Goal: Use online tool/utility: Use online tool/utility

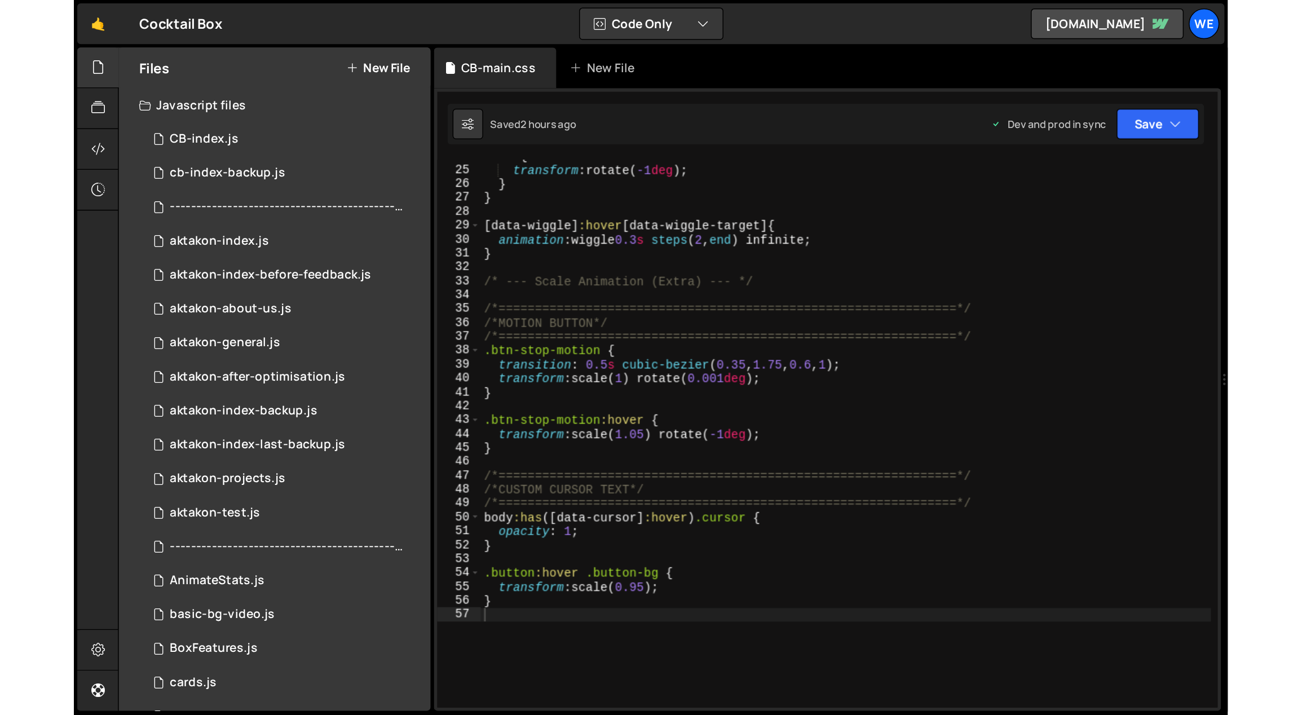
scroll to position [219, 0]
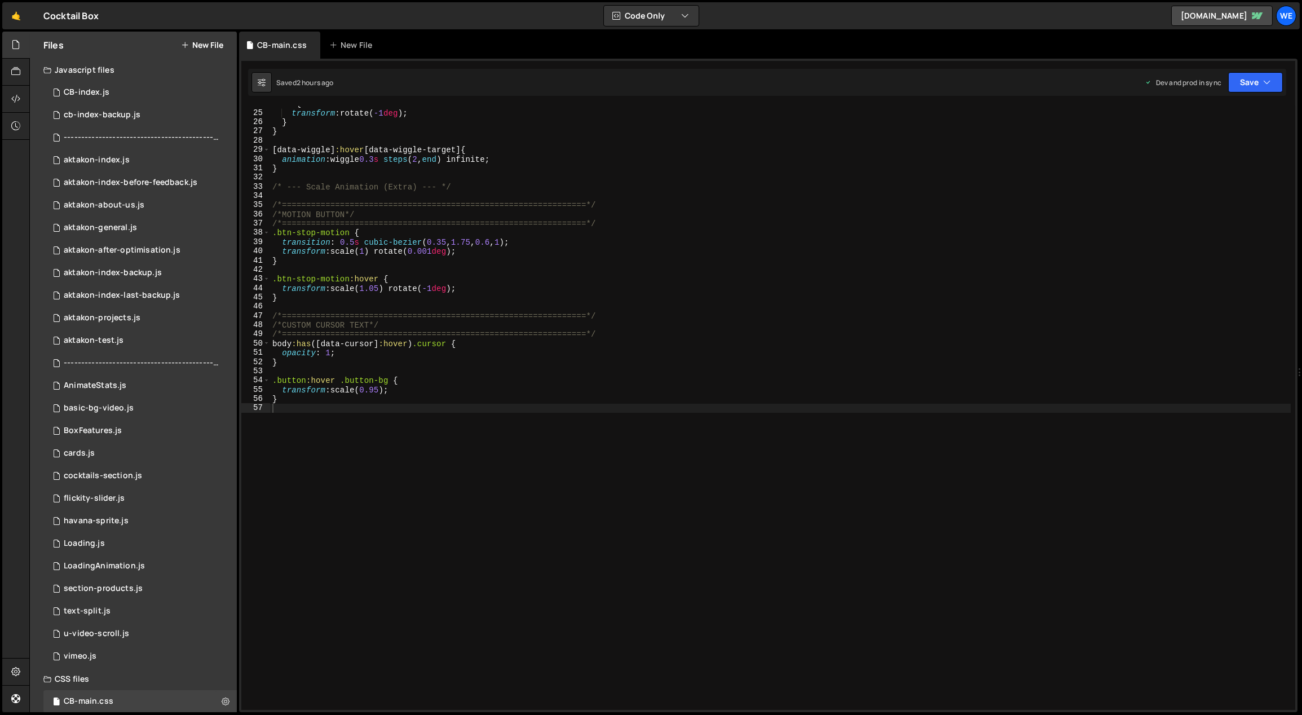
click at [659, 351] on div "to { transform : rotate( -1 deg ) ; } } [ data-wiggle ] :hover [ data-wiggle-ta…" at bounding box center [780, 410] width 1021 height 623
type textarea "opacity: 1;"
click at [141, 100] on div "0 CB-index.js 0" at bounding box center [139, 92] width 193 height 23
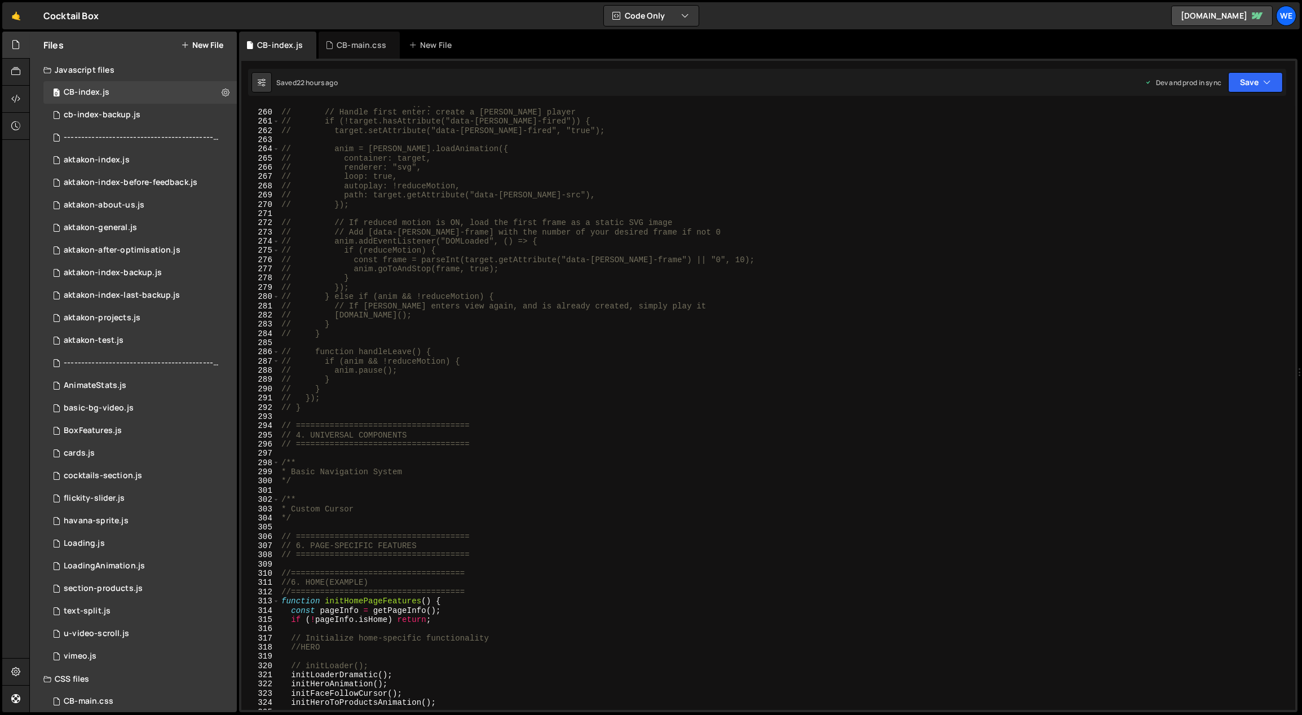
scroll to position [2581, 0]
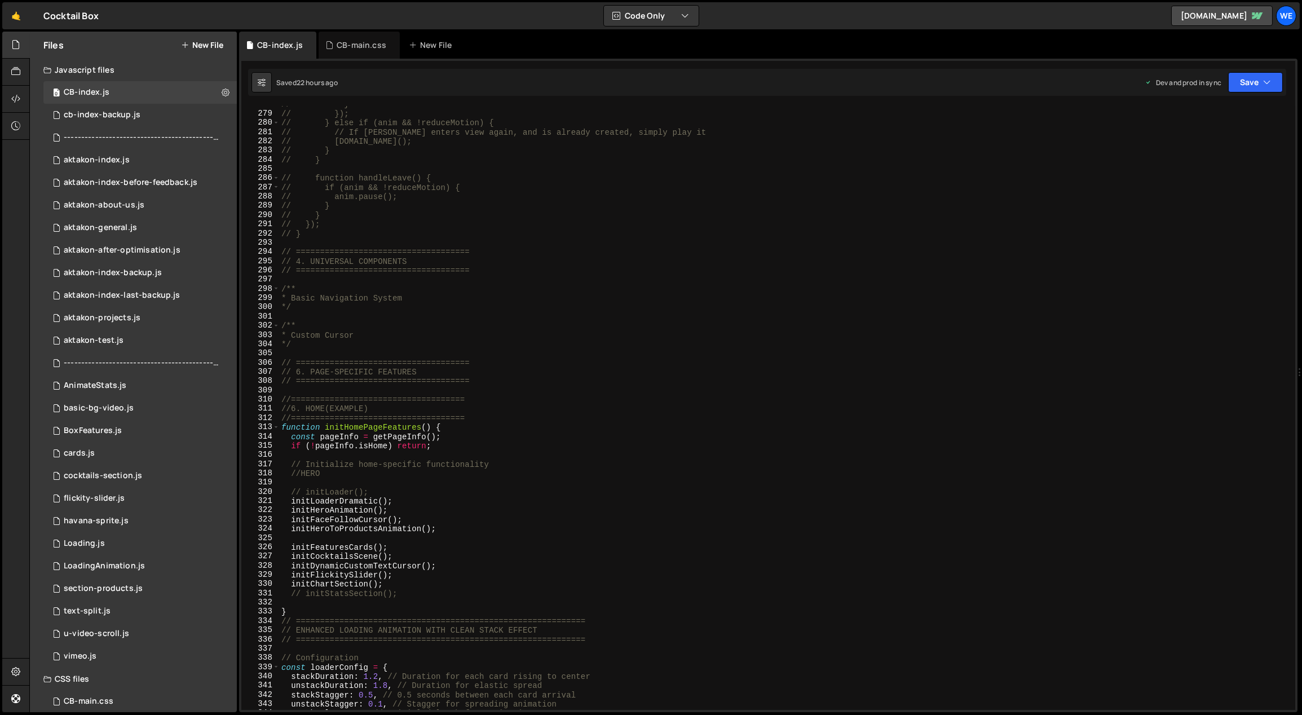
type textarea "initHeroAnimation();"
click at [587, 473] on div "// } // }); // } else if (anim && !reduceMotion) { // // If [PERSON_NAME] enter…" at bounding box center [785, 411] width 1013 height 623
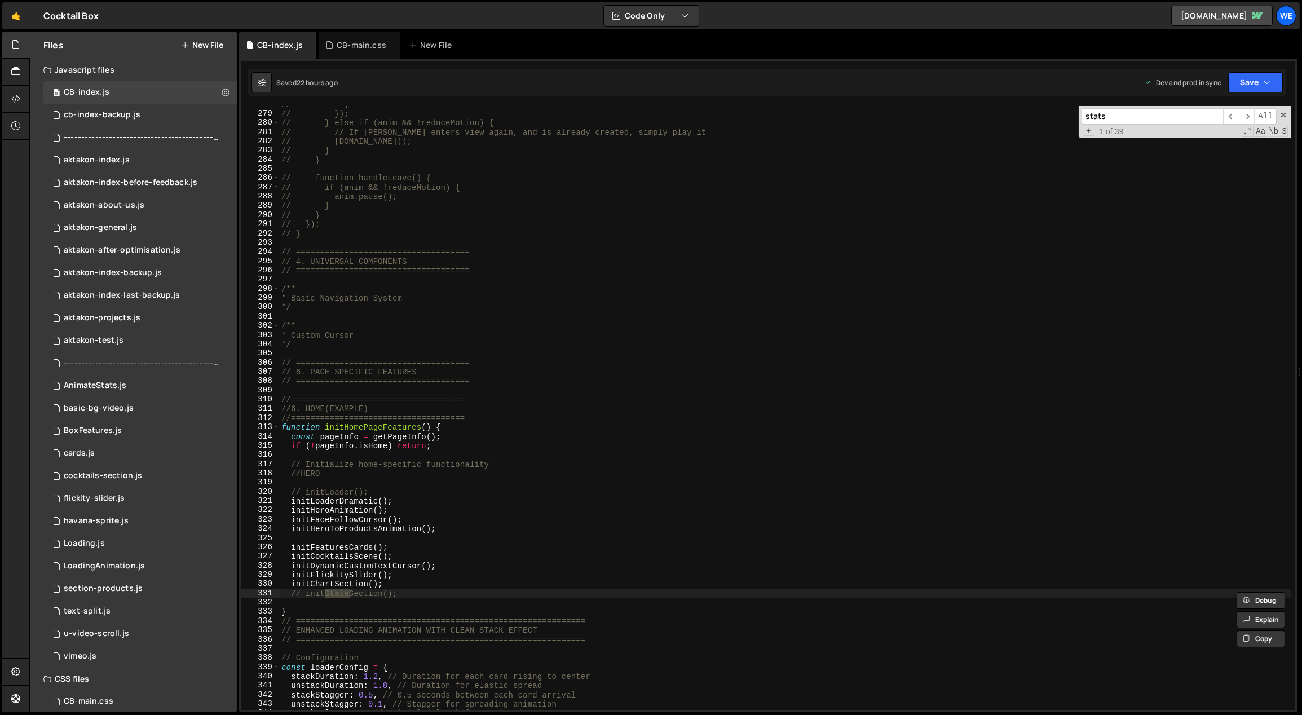
type input "stats"
type textarea "initChartSection();"
drag, startPoint x: 387, startPoint y: 584, endPoint x: 294, endPoint y: 587, distance: 93.1
click at [294, 473] on div "// } // }); // } else if (anim && !reduceMotion) { // // If [PERSON_NAME] enter…" at bounding box center [785, 411] width 1013 height 623
click at [376, 473] on div "// } // }); // } else if (anim && !reduceMotion) { // // If [PERSON_NAME] enter…" at bounding box center [785, 408] width 1012 height 604
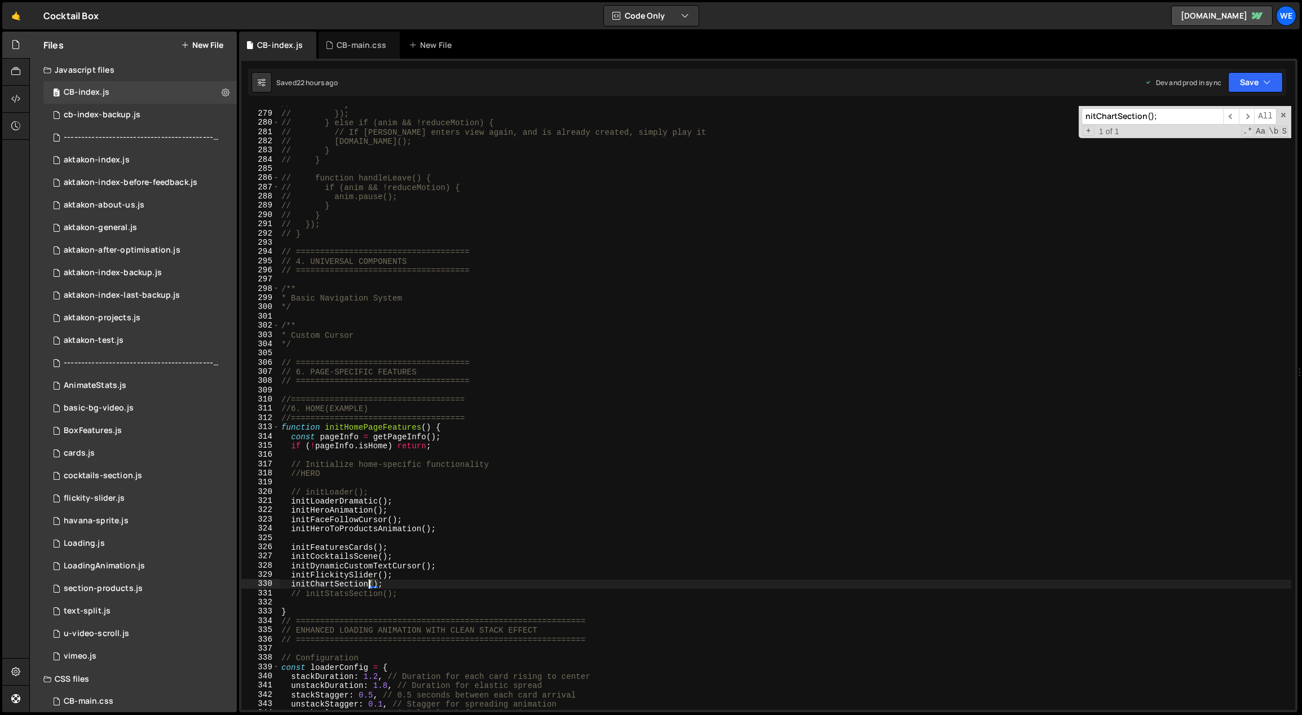
drag, startPoint x: 370, startPoint y: 584, endPoint x: 346, endPoint y: 584, distance: 24.3
click at [346, 473] on div "// } // }); // } else if (anim && !reduceMotion) { // // If [PERSON_NAME] enter…" at bounding box center [785, 411] width 1013 height 623
type input "ction("
click at [764, 117] on span "​" at bounding box center [1247, 116] width 16 height 16
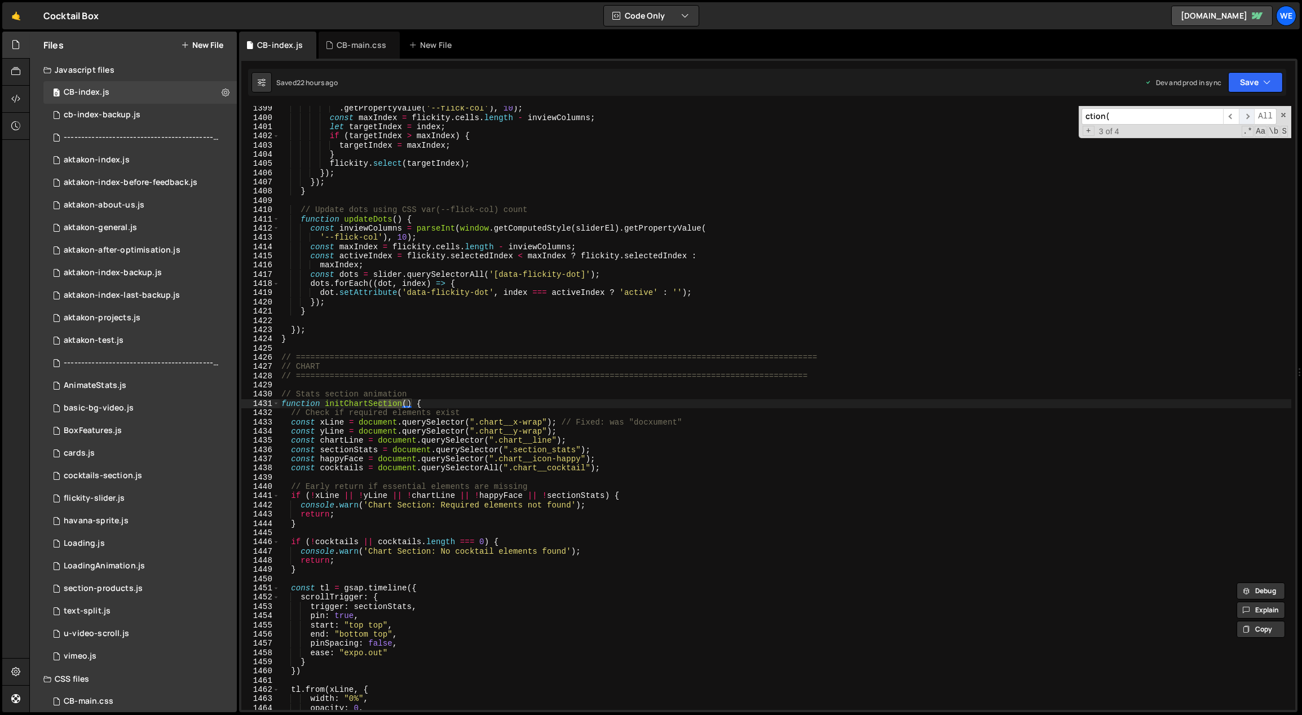
scroll to position [12921, 0]
click at [764, 404] on div ". getPropertyValue ( '--flick-col' ) , 10 ) ; const maxIndex = flickity . cells…" at bounding box center [785, 415] width 1013 height 623
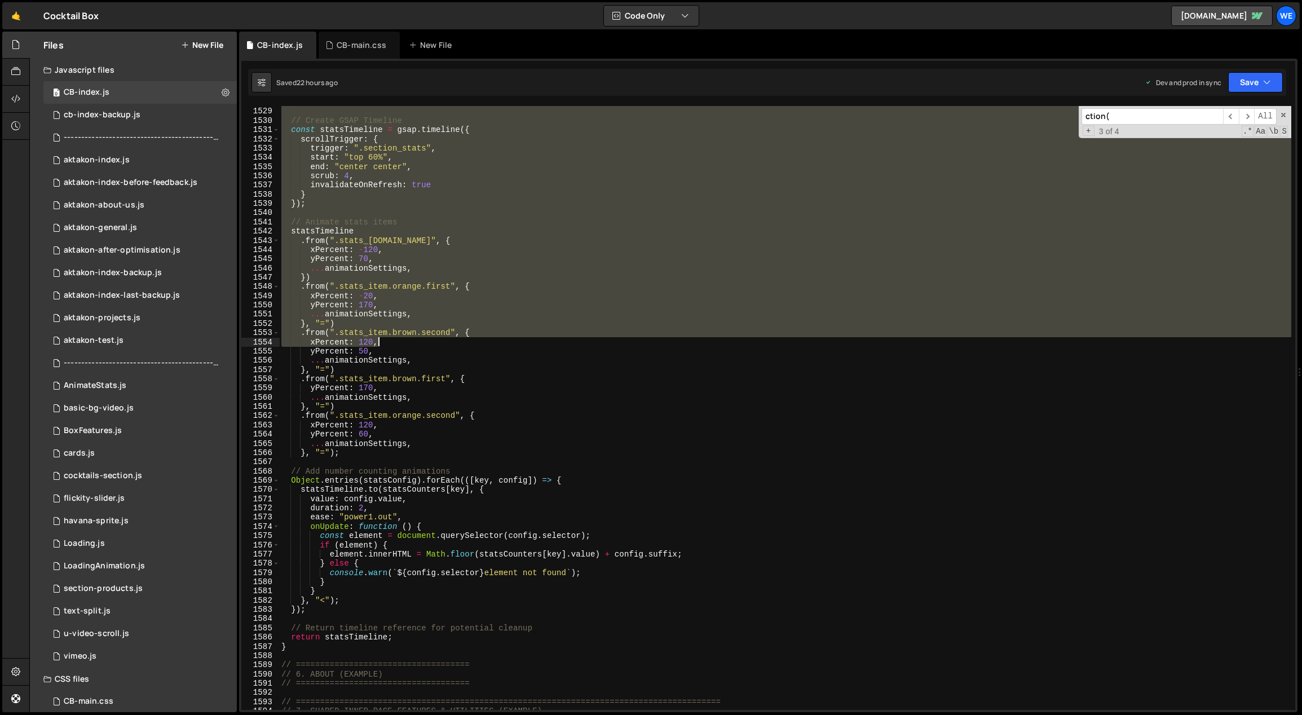
scroll to position [14323, 0]
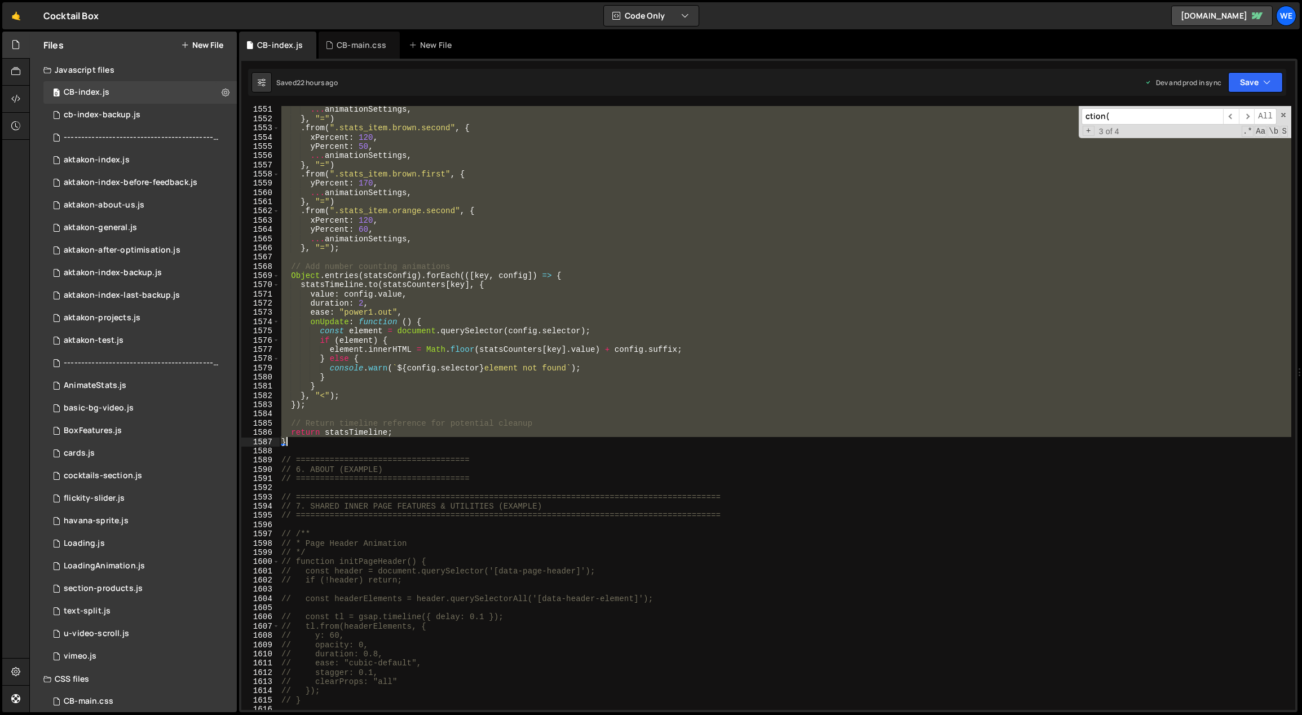
drag, startPoint x: 280, startPoint y: 244, endPoint x: 389, endPoint y: 444, distance: 227.9
click at [389, 444] on div "... animationSettings , } , "=" ) . from ( ".stats_item.brown.second" , { xPerc…" at bounding box center [785, 416] width 1013 height 623
type textarea "return statsTimeline; }"
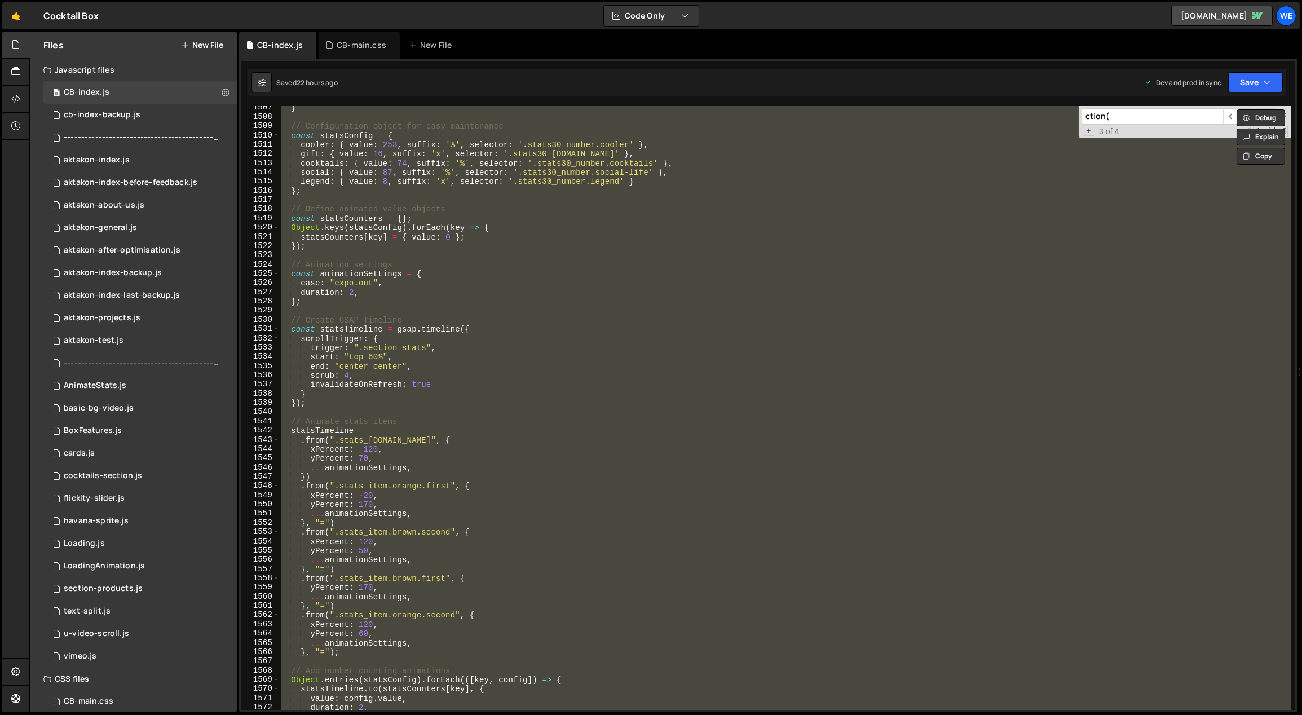
scroll to position [13506, 0]
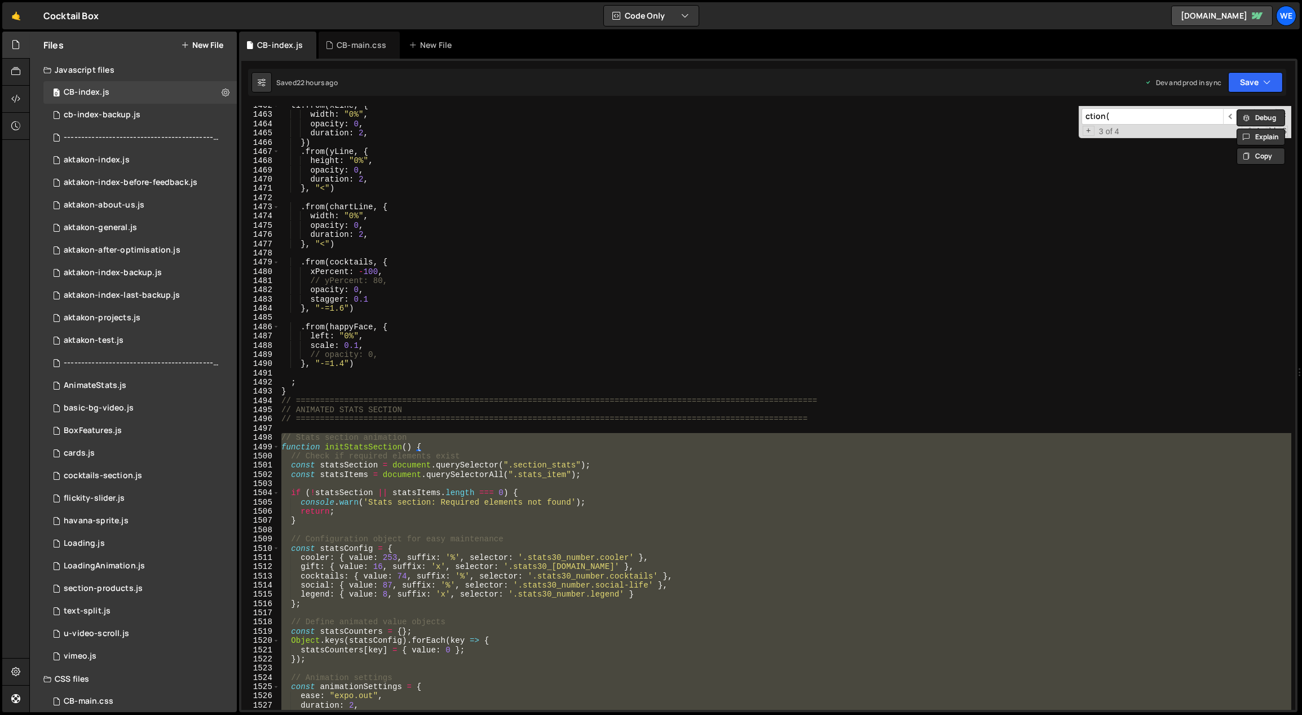
click at [417, 473] on div "tl . from ( xLine , { width : "0%" , opacity : 0 , duration : 2 , }) . from ( y…" at bounding box center [785, 408] width 1012 height 604
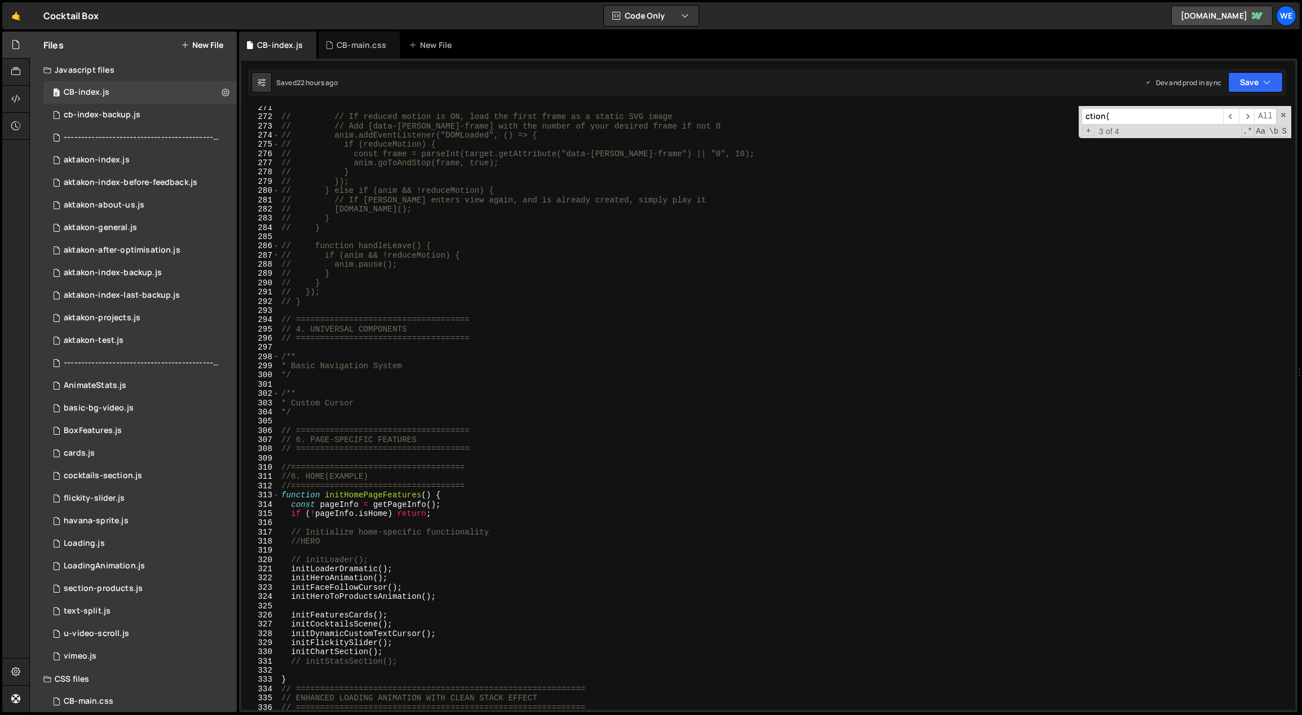
scroll to position [2511, 0]
click at [404, 473] on div "// // If reduced motion is ON, load the first frame as a static SVG image // //…" at bounding box center [785, 415] width 1013 height 623
click at [495, 473] on div "// // If reduced motion is ON, load the first frame as a static SVG image // //…" at bounding box center [785, 415] width 1013 height 623
type textarea "//===================================="
type input "stats"
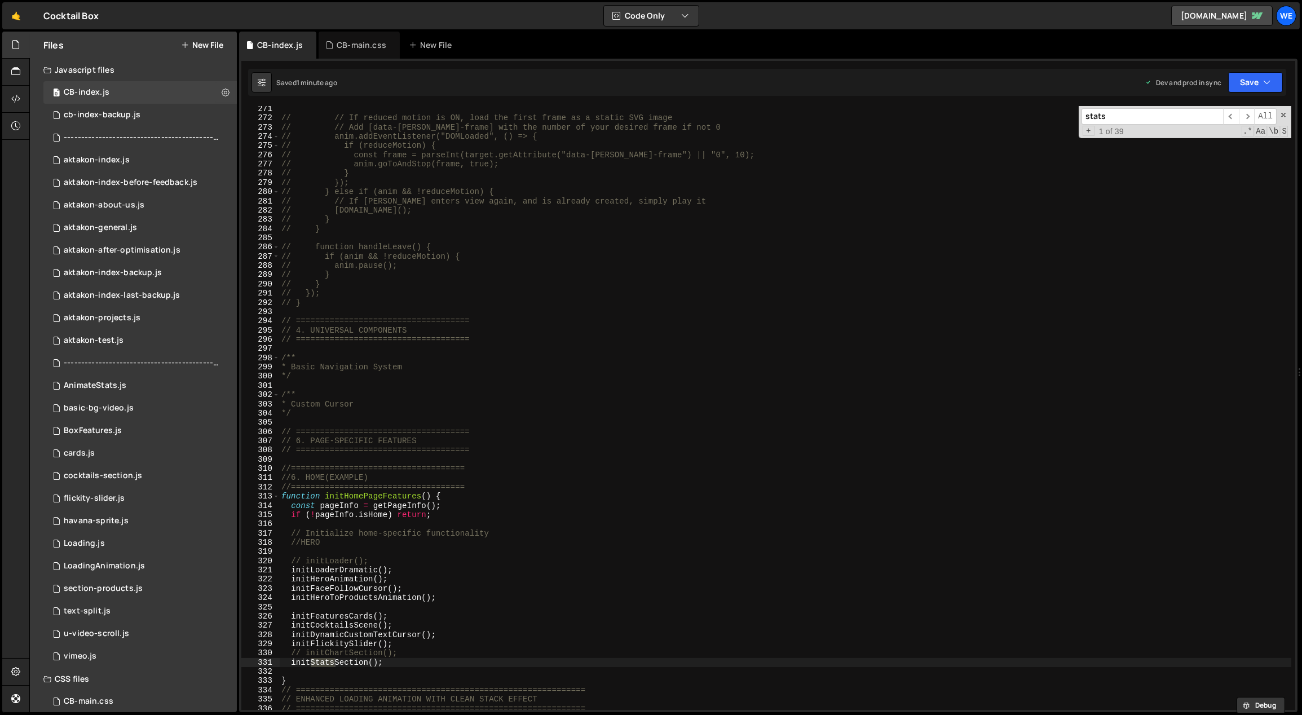
type textarea "initStatsSection();"
drag, startPoint x: 377, startPoint y: 662, endPoint x: 314, endPoint y: 664, distance: 62.6
click at [314, 473] on div "// // If reduced motion is ON, load the first frame as a static SVG image // //…" at bounding box center [785, 415] width 1013 height 623
type input "tatsSection()"
click at [764, 117] on span "​" at bounding box center [1247, 116] width 16 height 16
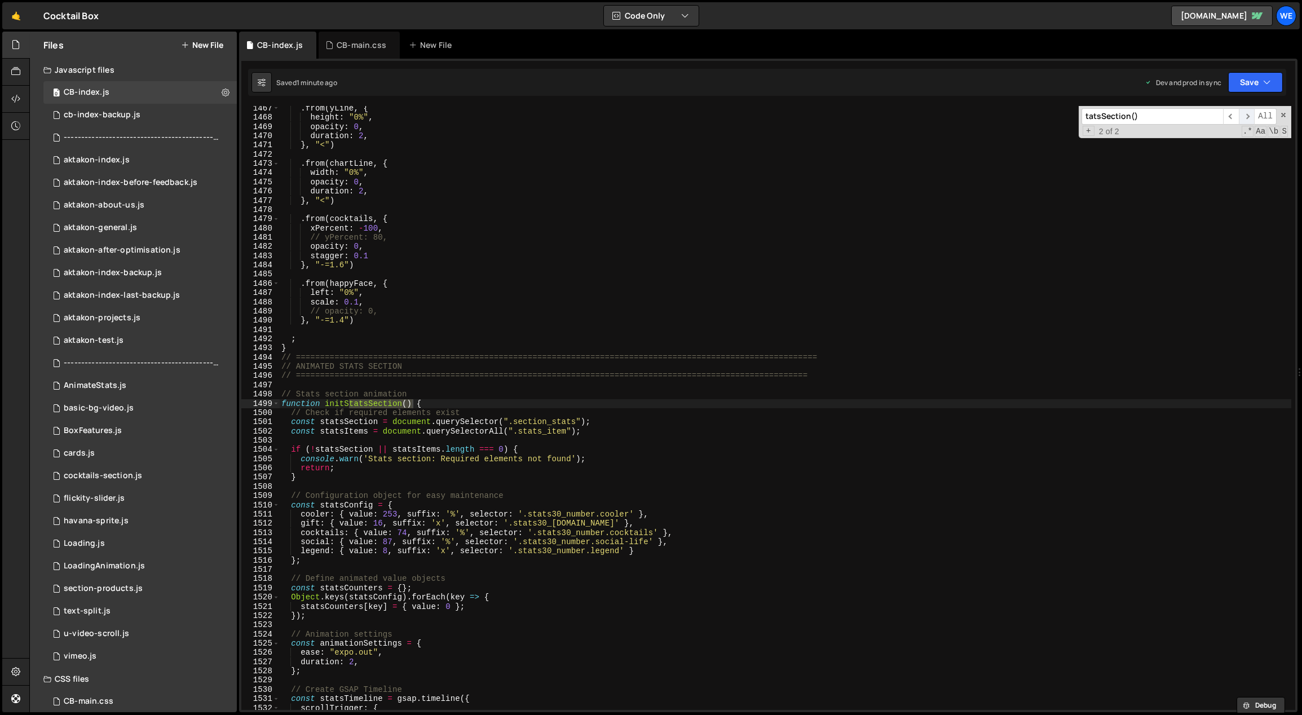
scroll to position [13549, 0]
type textarea "// Configuration object for easy maintenance"
click at [409, 473] on div ". from ( yLine , { height : "0%" , opacity : 0 , duration : 2 , } , "<" ) . fro…" at bounding box center [785, 415] width 1013 height 623
click at [608, 442] on div ". from ( yLine , { height : "0%" , opacity : 0 , duration : 2 , } , "<" ) . fro…" at bounding box center [785, 415] width 1013 height 623
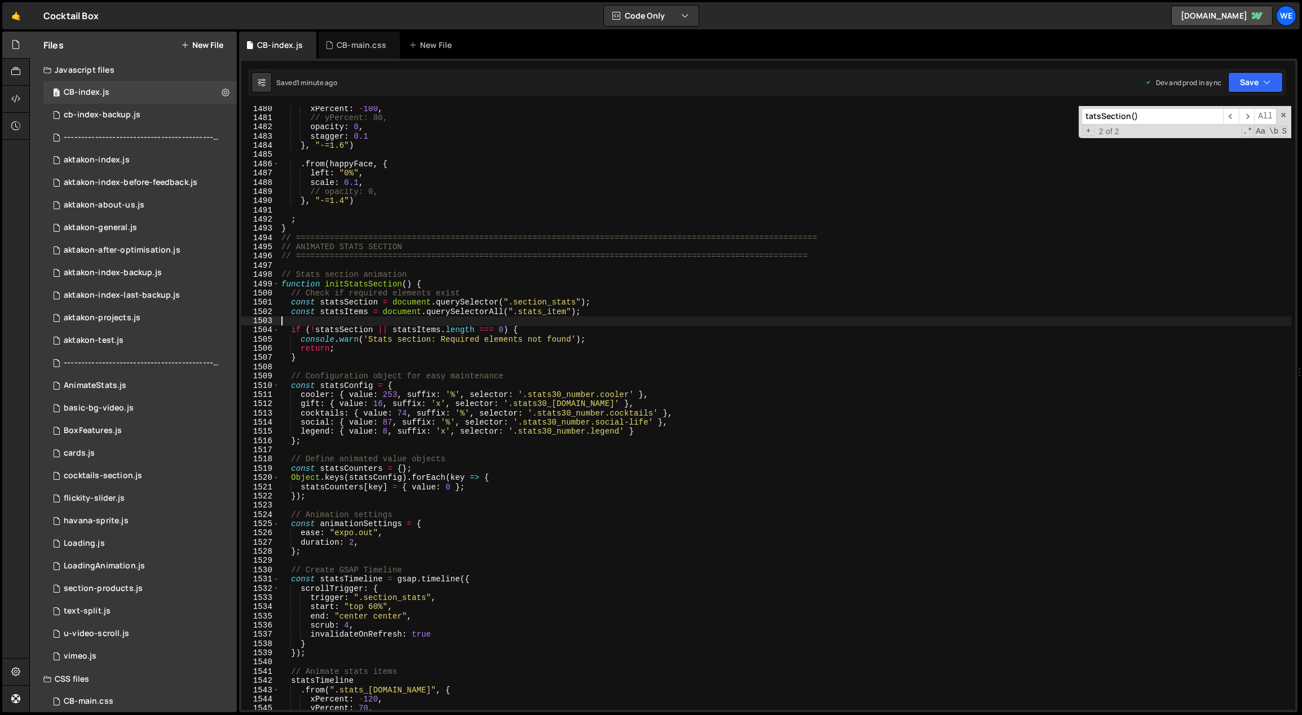
click at [577, 402] on div "xPercent : - 100 , // yPercent: 80, opacity : 0 , stagger : 0.1 } , "-=1.6" ) .…" at bounding box center [785, 415] width 1013 height 623
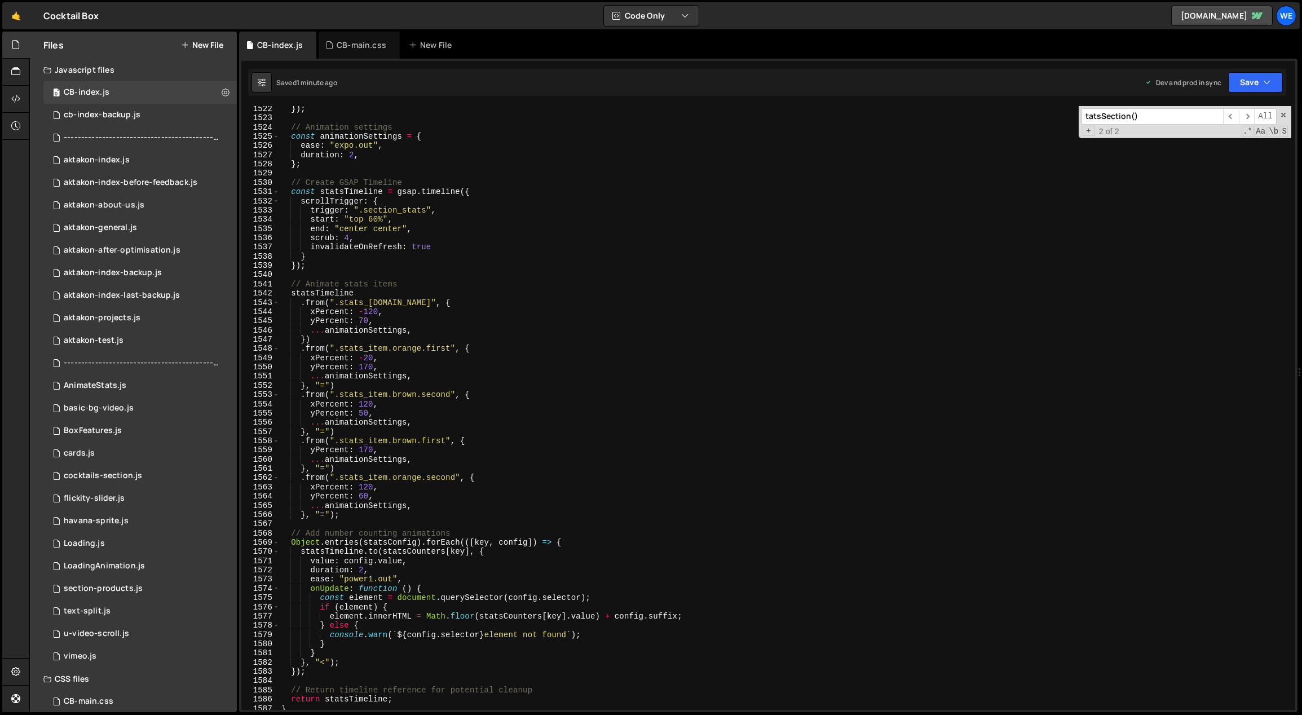
scroll to position [14108, 0]
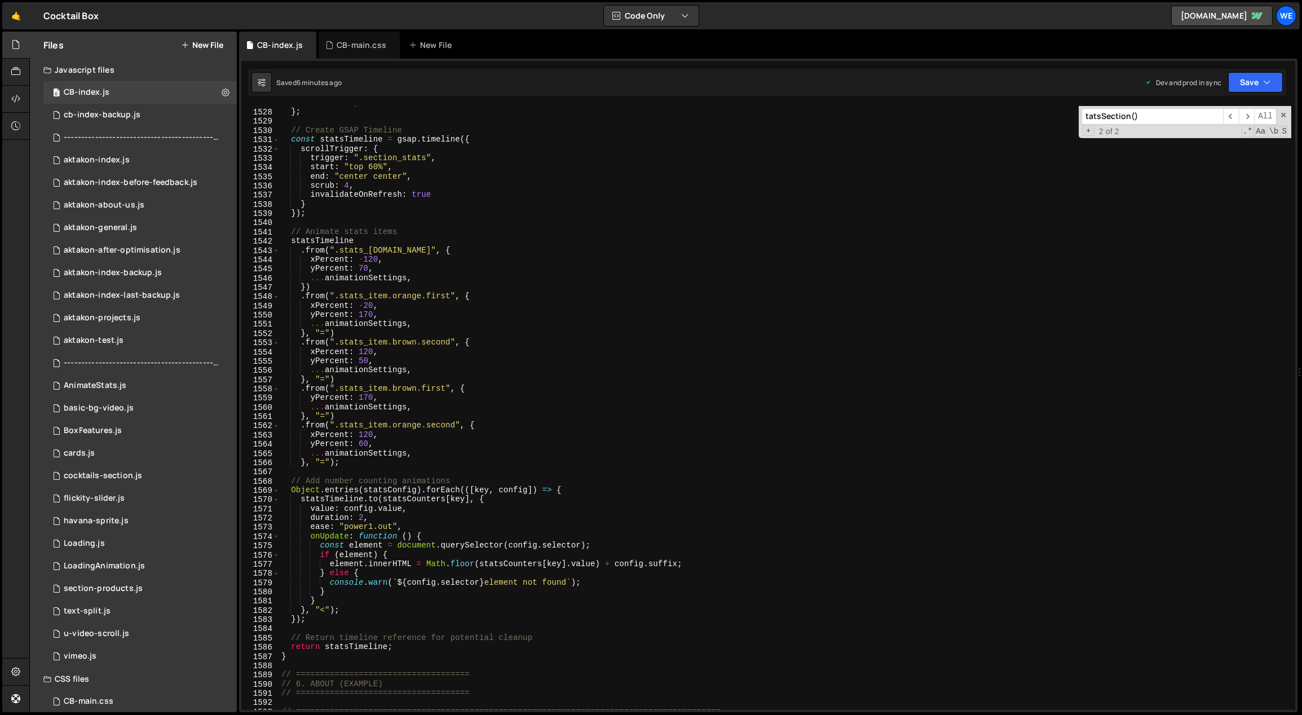
click at [577, 473] on div "duration : 2 , } ; // Create GSAP Timeline const statsTimeline = gsap . timelin…" at bounding box center [785, 409] width 1013 height 623
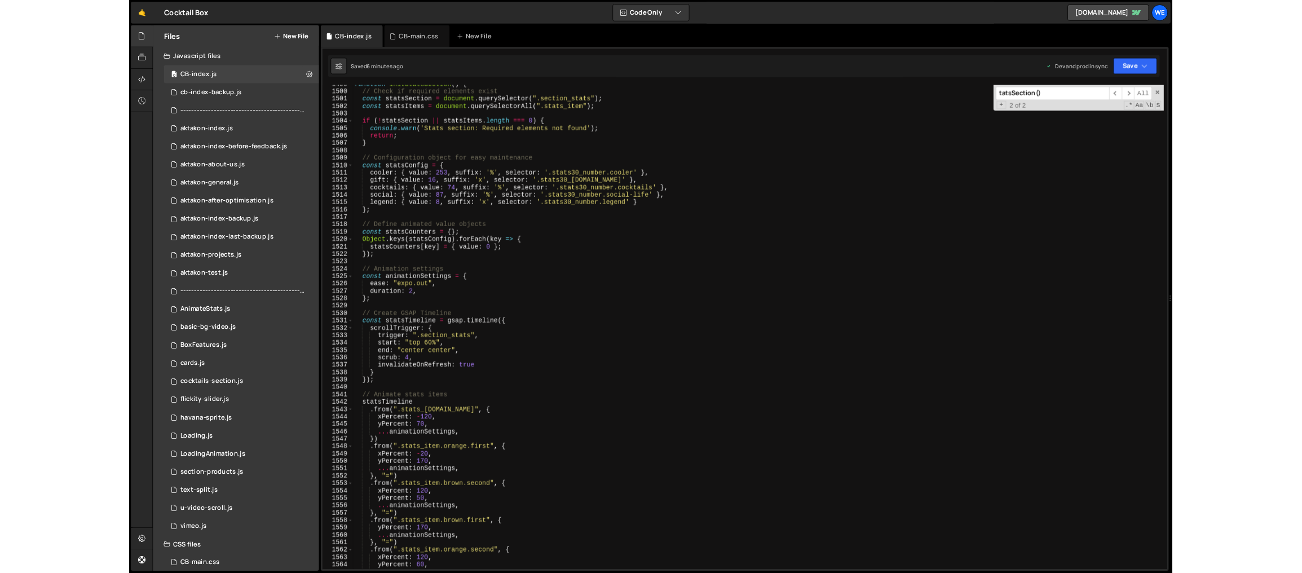
scroll to position [13944, 0]
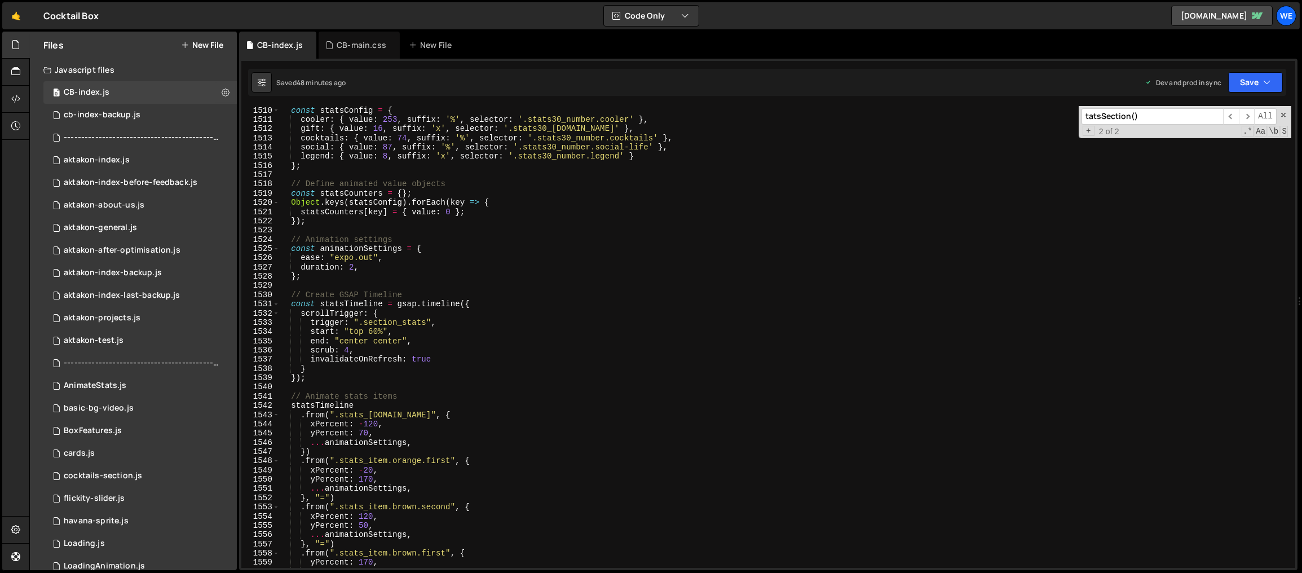
click at [512, 323] on div "const statsConfig = { cooler : { value : 253 , suffix : '%' , selector : '.stat…" at bounding box center [785, 345] width 1013 height 481
type textarea "trigger: ".section_stats","
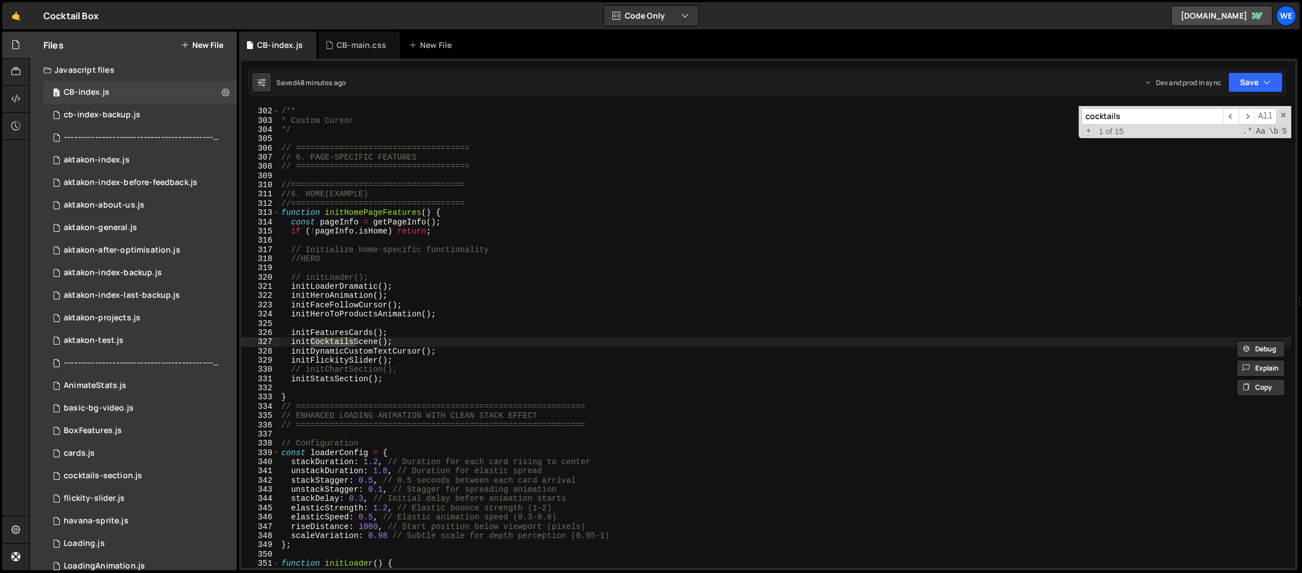
type input "cocktails"
type textarea "initCocktailsScene();"
drag, startPoint x: 363, startPoint y: 342, endPoint x: 327, endPoint y: 343, distance: 35.5
click at [327, 343] on div "/** * Custom Cursor */ // ==================================== // 6. PAGE-SPECI…" at bounding box center [785, 338] width 1013 height 481
type input "ktailsScene("
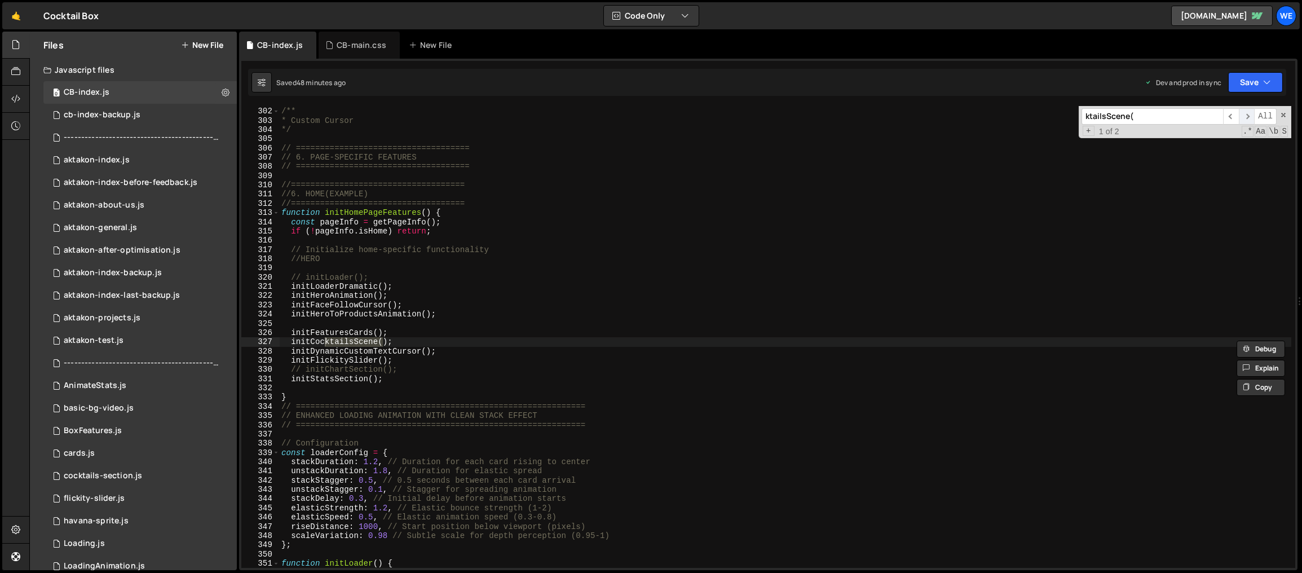
click at [764, 113] on div "ktailsScene( ​ ​ All" at bounding box center [1179, 116] width 195 height 16
click at [764, 113] on span "​" at bounding box center [1247, 116] width 16 height 16
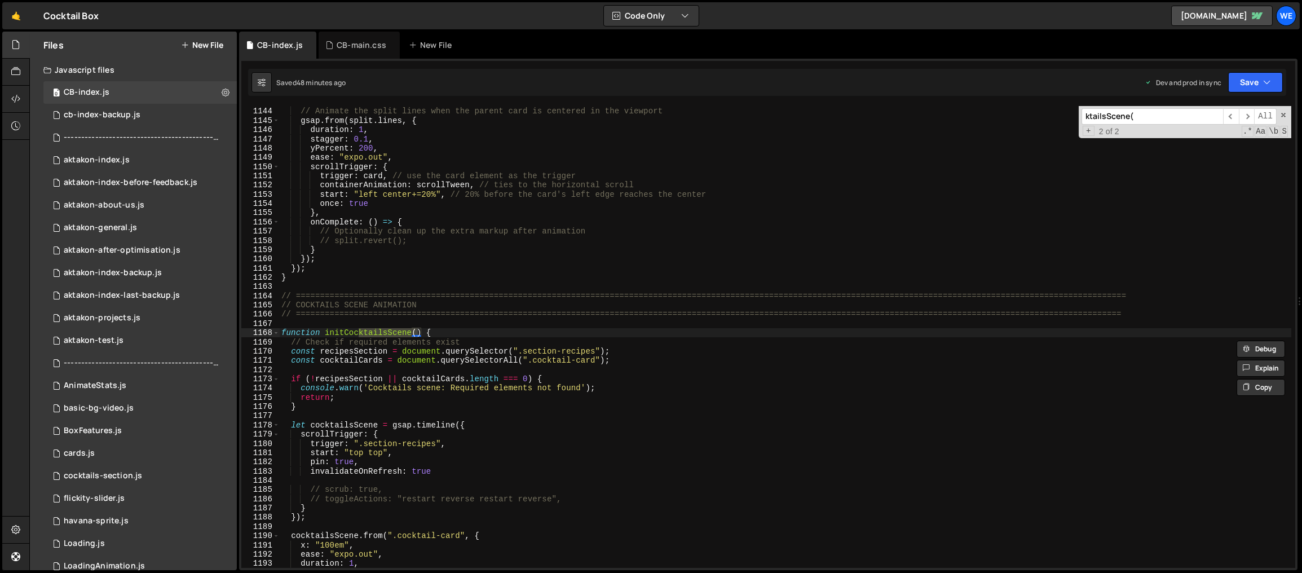
click at [478, 376] on div "// Animate the split lines when the parent card is centered in the viewport gsa…" at bounding box center [785, 338] width 1013 height 481
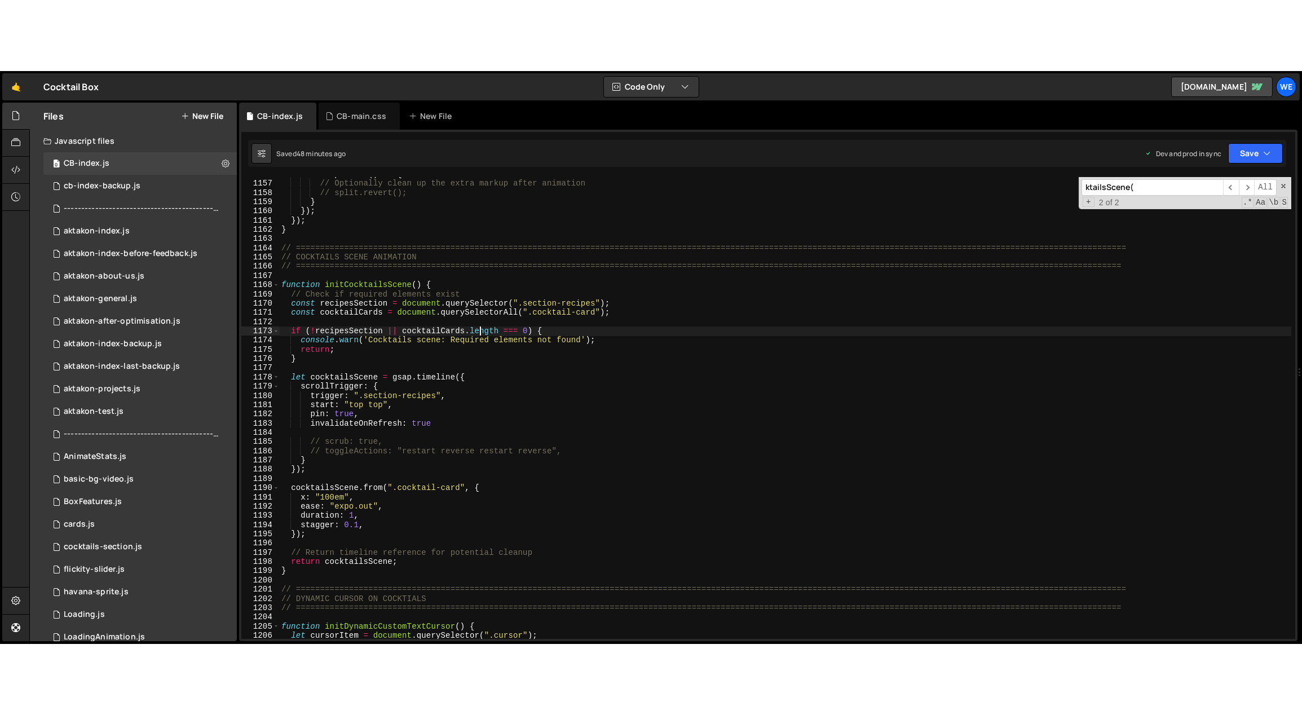
scroll to position [10734, 0]
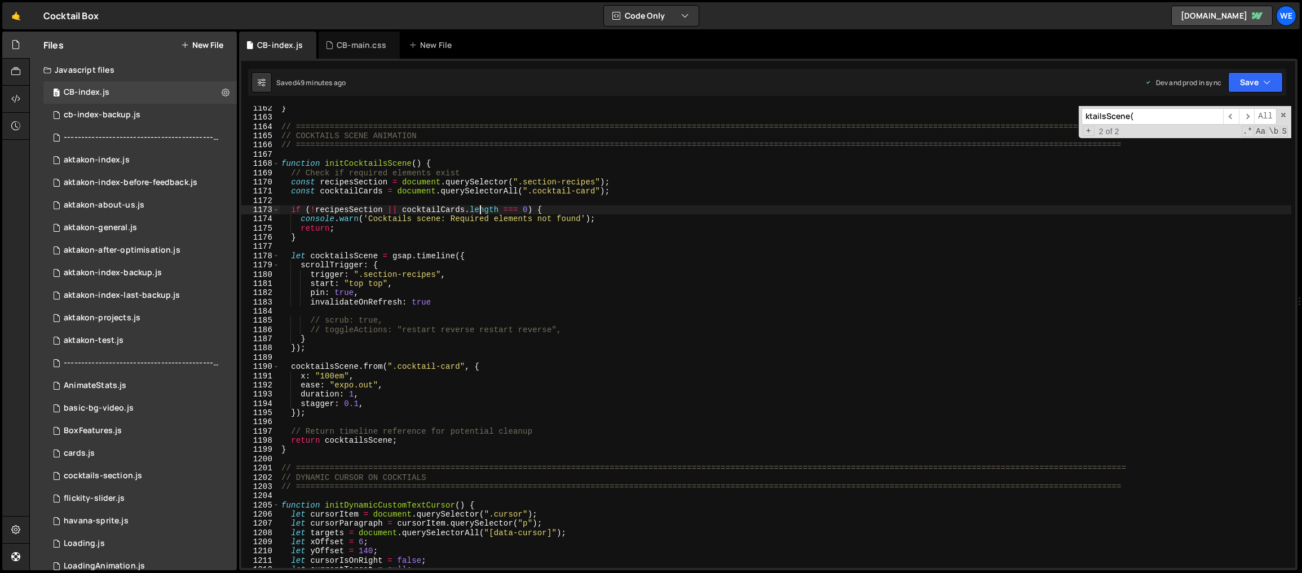
click at [376, 292] on div "} // ==========================================================================…" at bounding box center [785, 344] width 1013 height 481
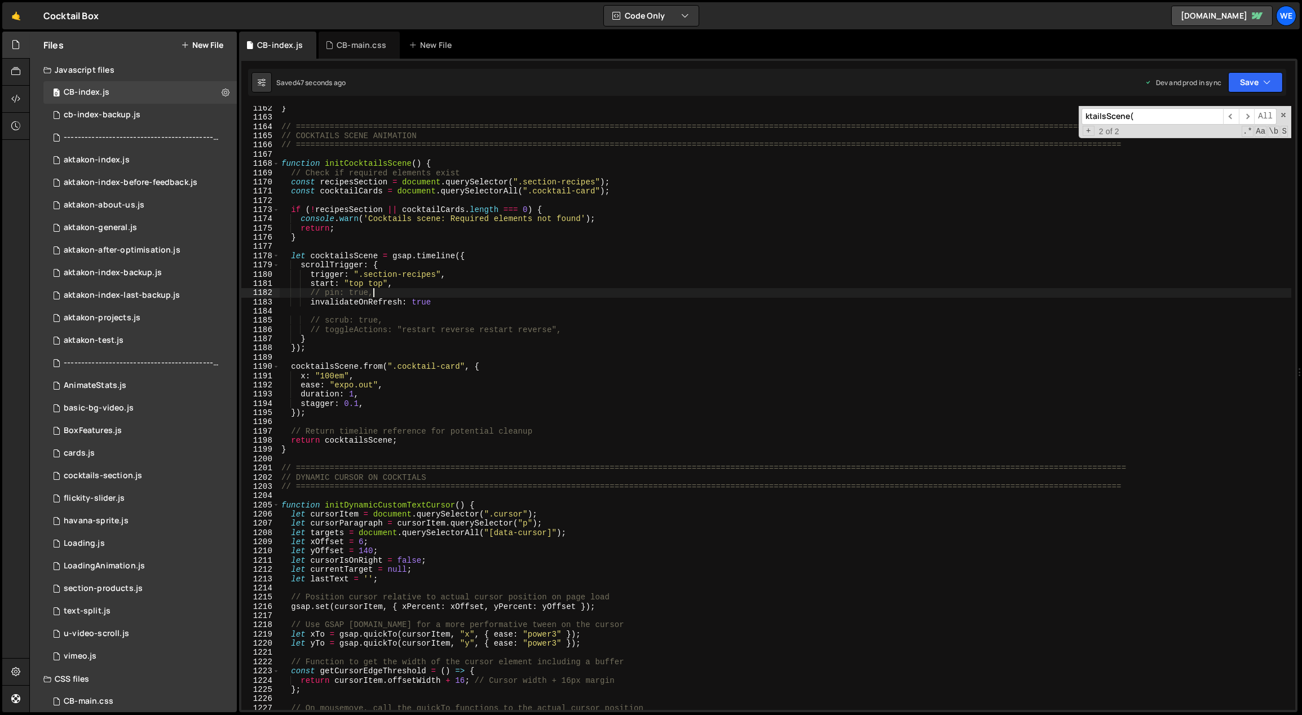
click at [652, 416] on div "} // ==========================================================================…" at bounding box center [785, 415] width 1013 height 623
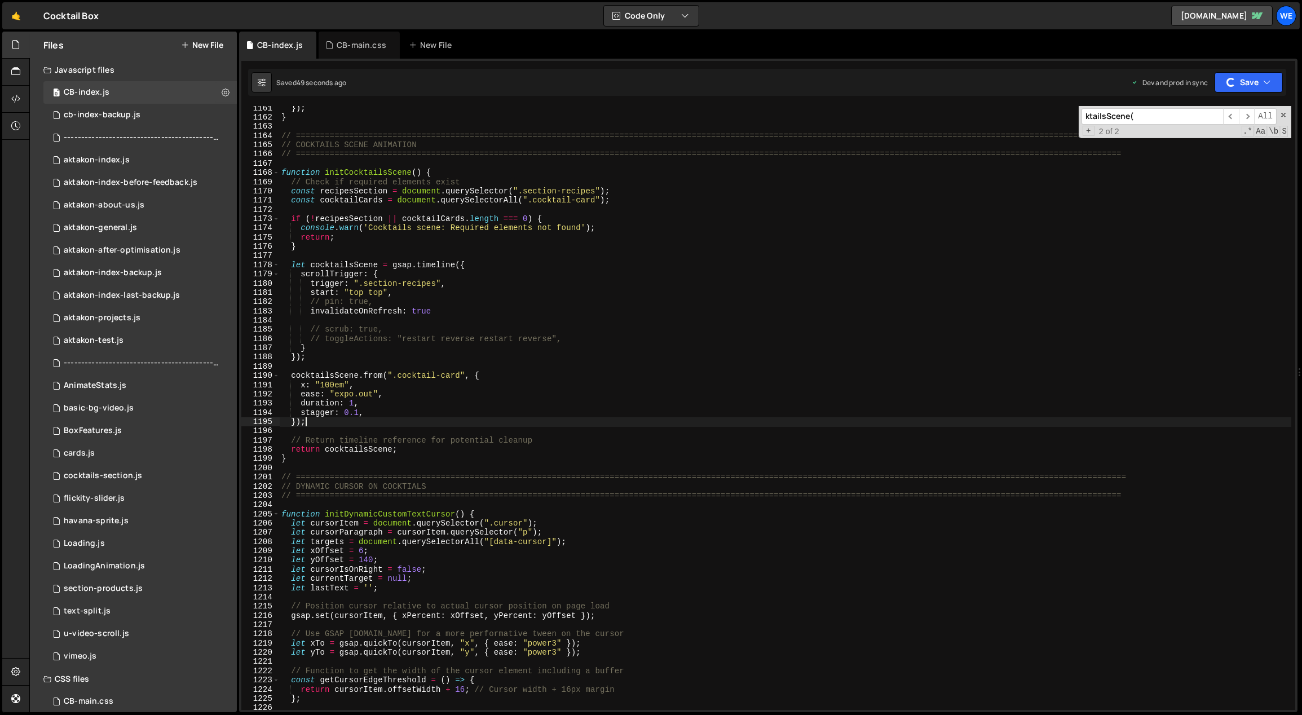
scroll to position [10714, 0]
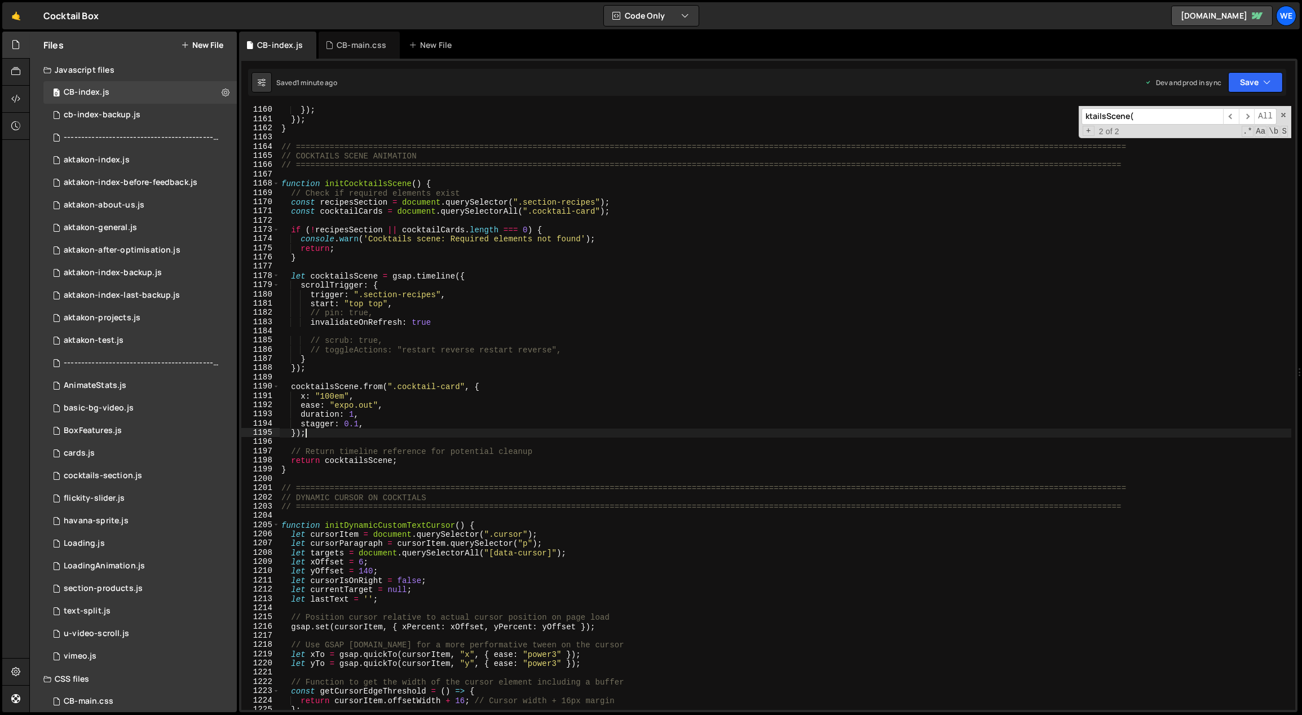
click at [429, 315] on div "}) ; }) ; } // ================================================================…" at bounding box center [785, 416] width 1013 height 623
drag, startPoint x: 343, startPoint y: 396, endPoint x: 336, endPoint y: 395, distance: 7.4
click at [336, 395] on div "}) ; }) ; } // ================================================================…" at bounding box center [785, 416] width 1013 height 623
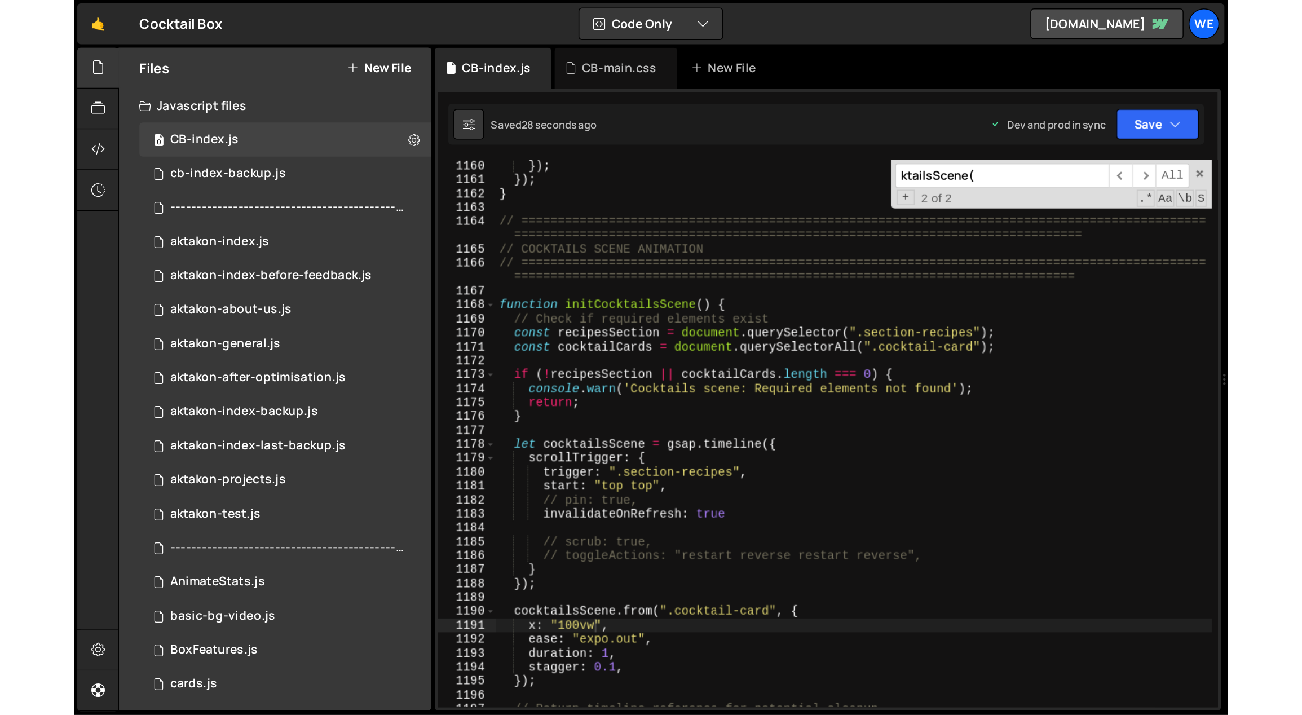
scroll to position [0, 4]
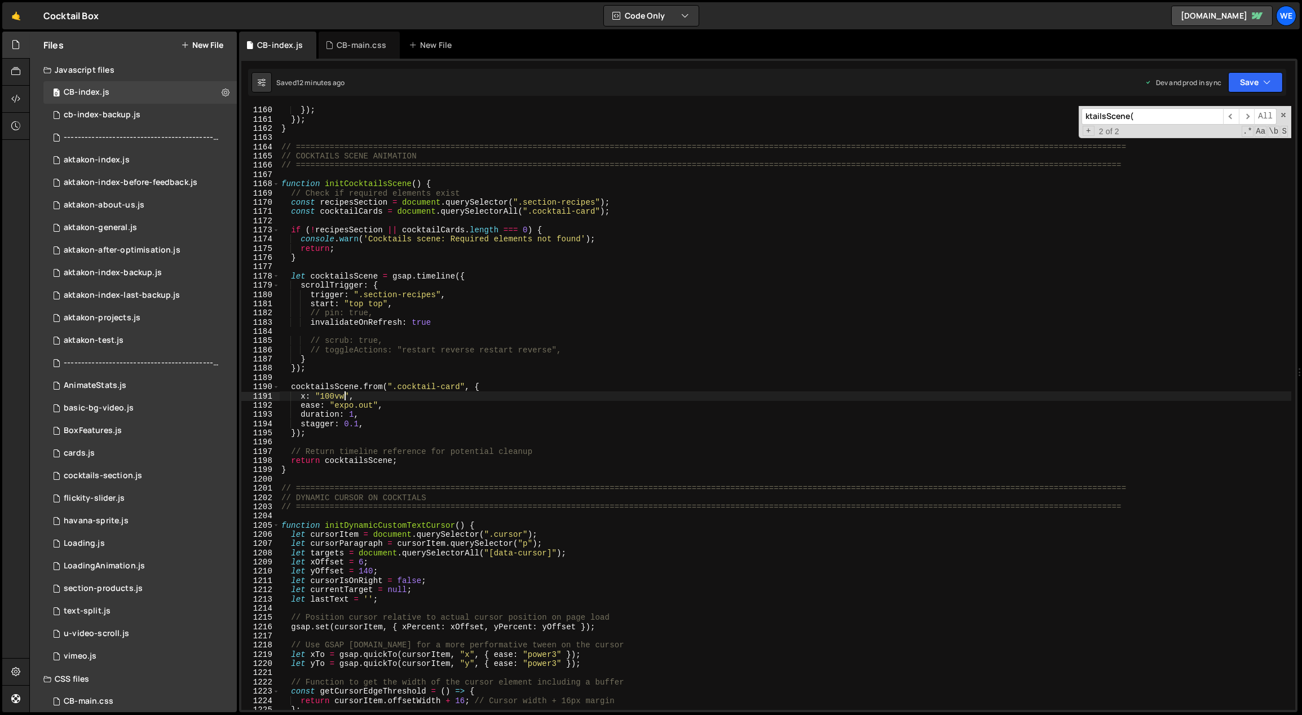
click at [398, 312] on div "}) ; }) ; } // ================================================================…" at bounding box center [785, 416] width 1012 height 623
click at [321, 392] on div "}) ; }) ; } // ================================================================…" at bounding box center [785, 416] width 1013 height 623
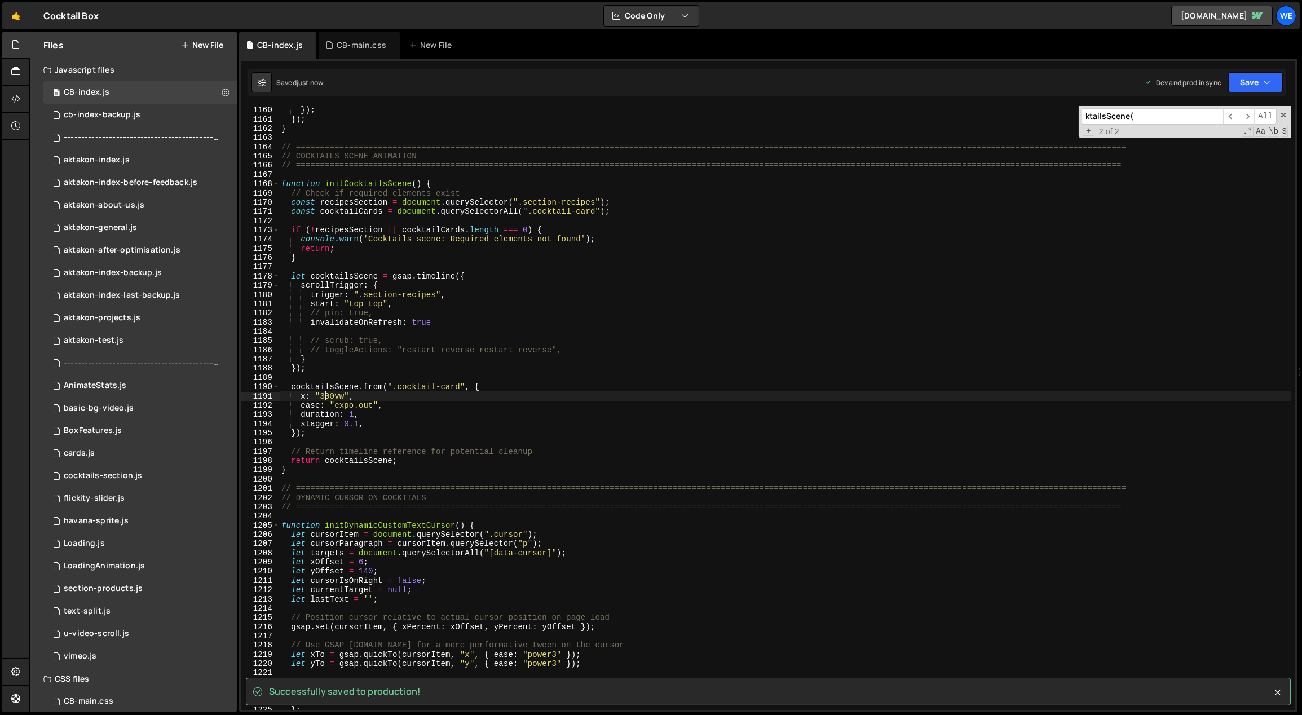
click at [305, 395] on div "}) ; }) ; } // ================================================================…" at bounding box center [785, 416] width 1013 height 623
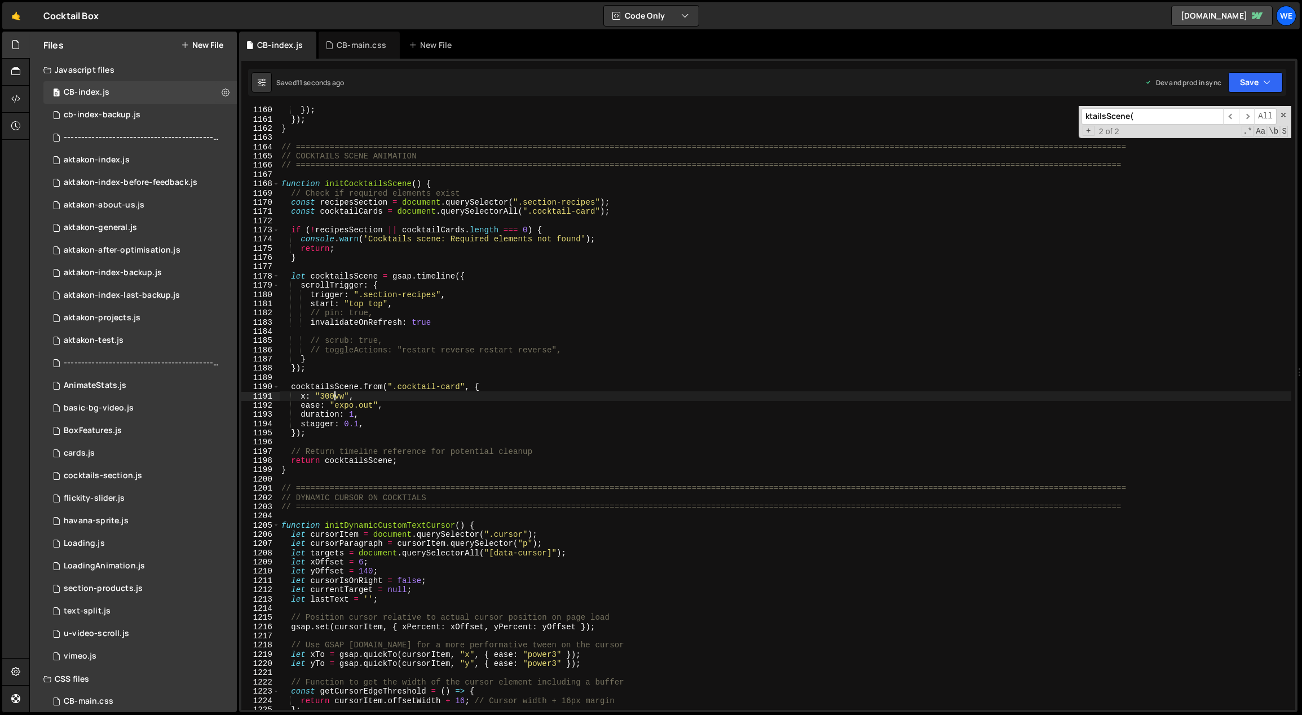
click at [336, 400] on div "}) ; }) ; } // ================================================================…" at bounding box center [785, 416] width 1013 height 623
click at [305, 394] on div "}) ; }) ; } // ================================================================…" at bounding box center [785, 416] width 1013 height 623
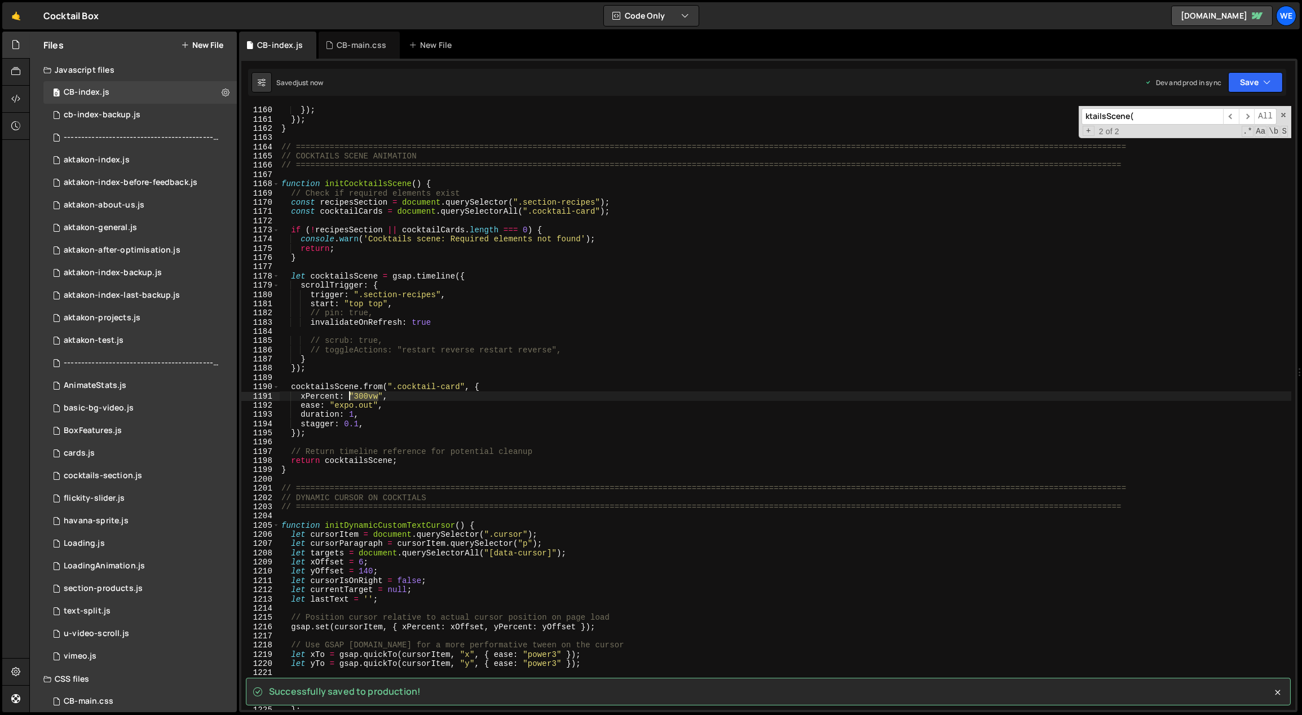
drag, startPoint x: 381, startPoint y: 396, endPoint x: 352, endPoint y: 395, distance: 28.2
click at [350, 396] on div "}) ; }) ; } // ================================================================…" at bounding box center [785, 416] width 1013 height 623
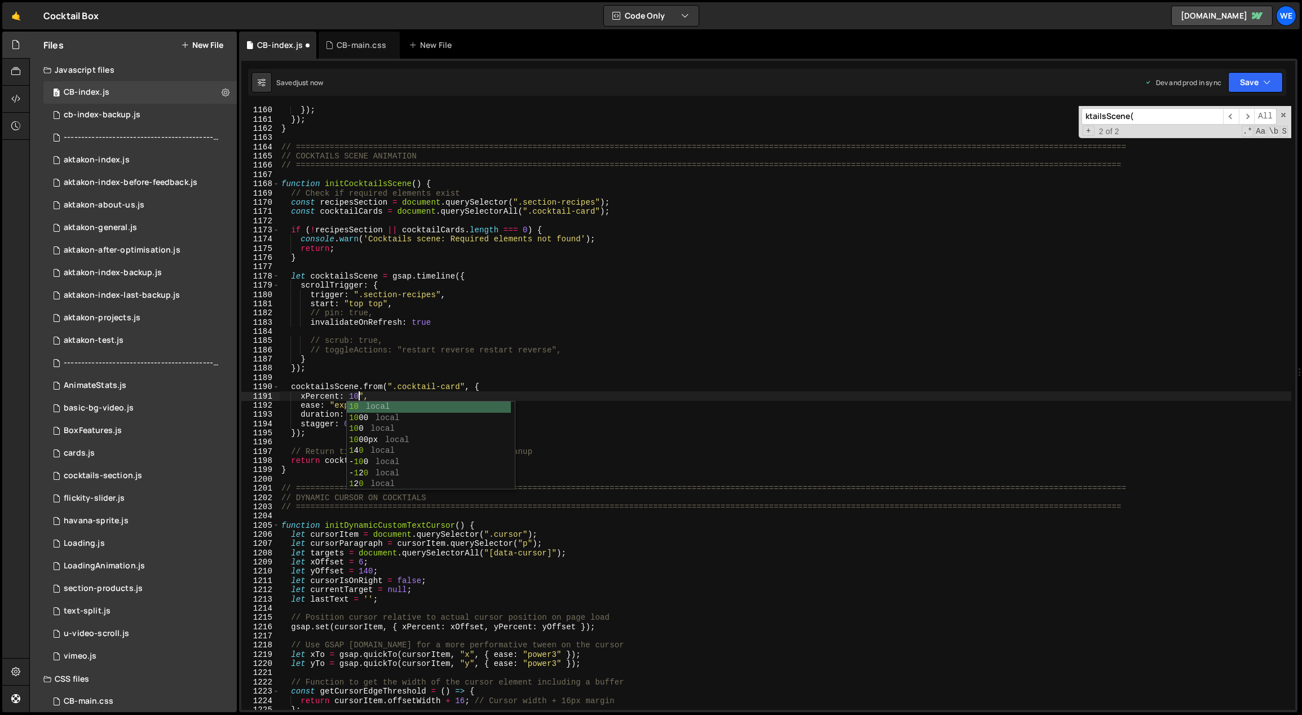
scroll to position [0, 6]
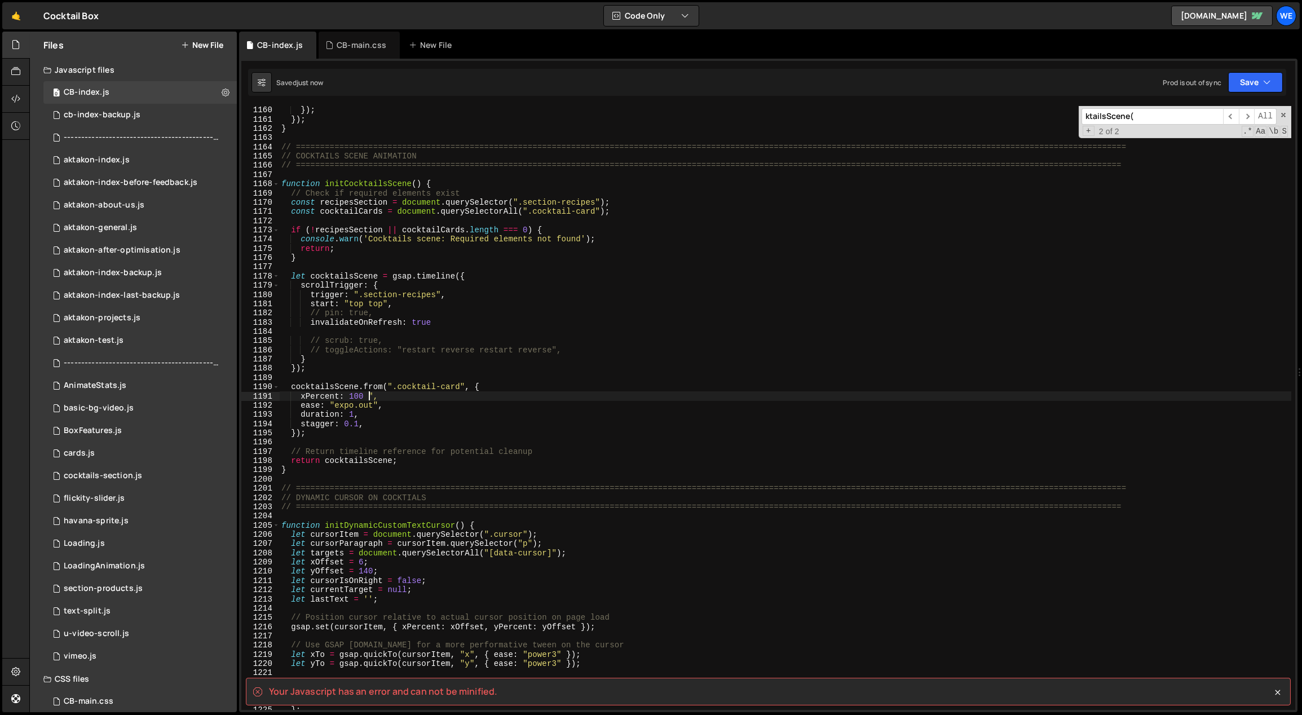
click at [370, 392] on div "}) ; }) ; } // ================================================================…" at bounding box center [785, 416] width 1013 height 623
click at [373, 393] on div "}) ; }) ; } // ================================================================…" at bounding box center [785, 416] width 1013 height 623
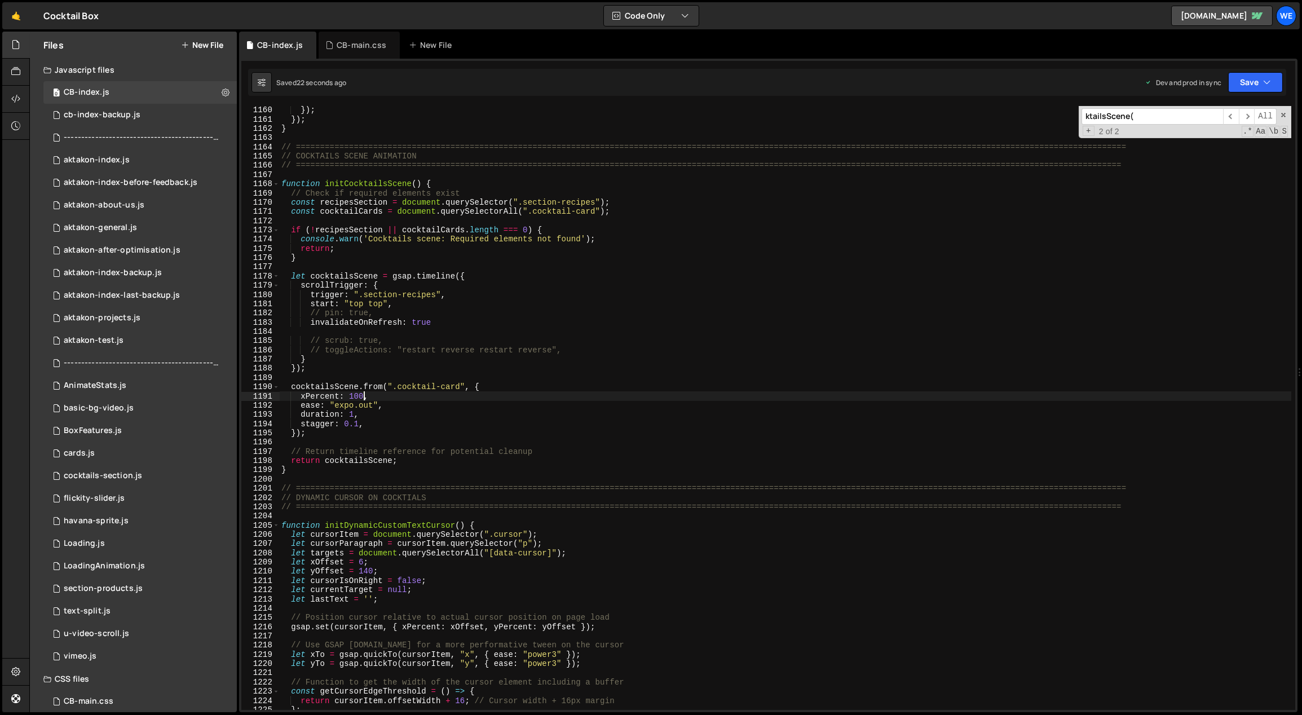
click at [447, 323] on div "}) ; }) ; } // ================================================================…" at bounding box center [785, 416] width 1013 height 623
click at [349, 394] on div "}) ; }) ; } // ================================================================…" at bounding box center [785, 416] width 1013 height 623
click at [375, 422] on div "}) ; }) ; } // ================================================================…" at bounding box center [785, 416] width 1013 height 623
type textarea "stagger: 0.1,"
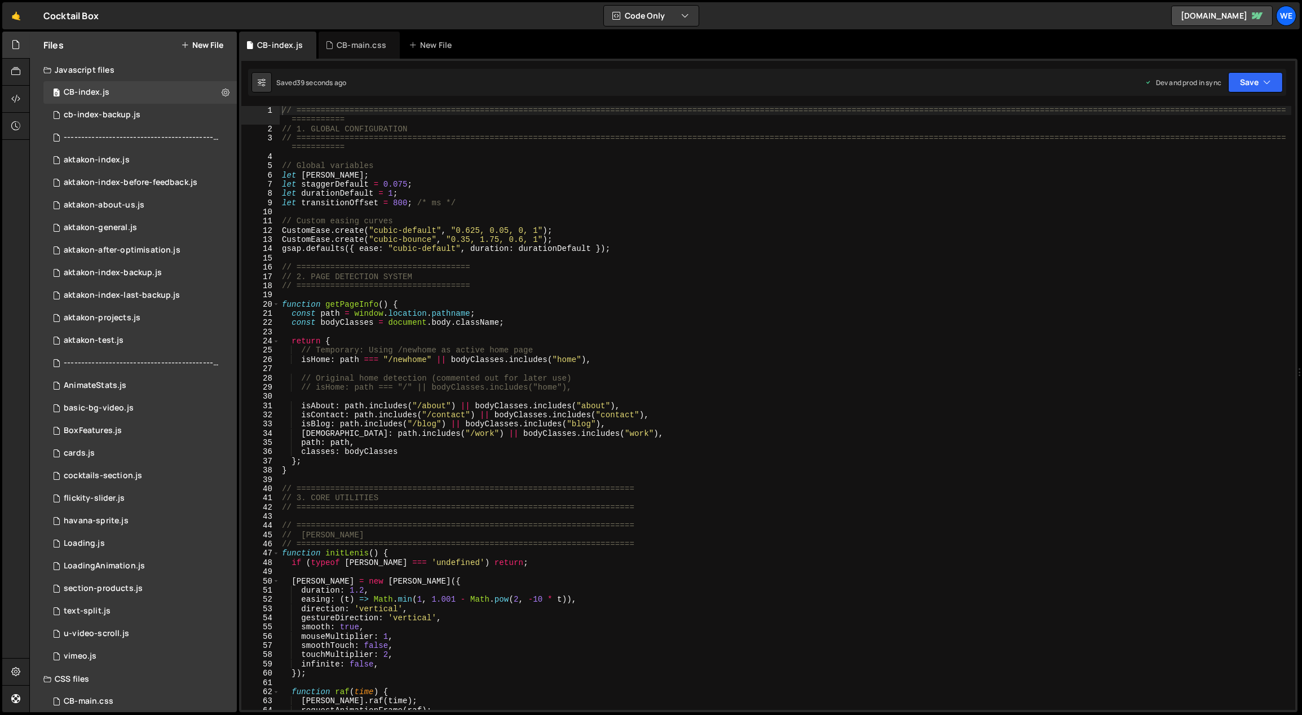
click at [480, 599] on div "// ============================================================================…" at bounding box center [786, 422] width 1012 height 632
click at [543, 431] on div "// ============================================================================…" at bounding box center [786, 422] width 1012 height 632
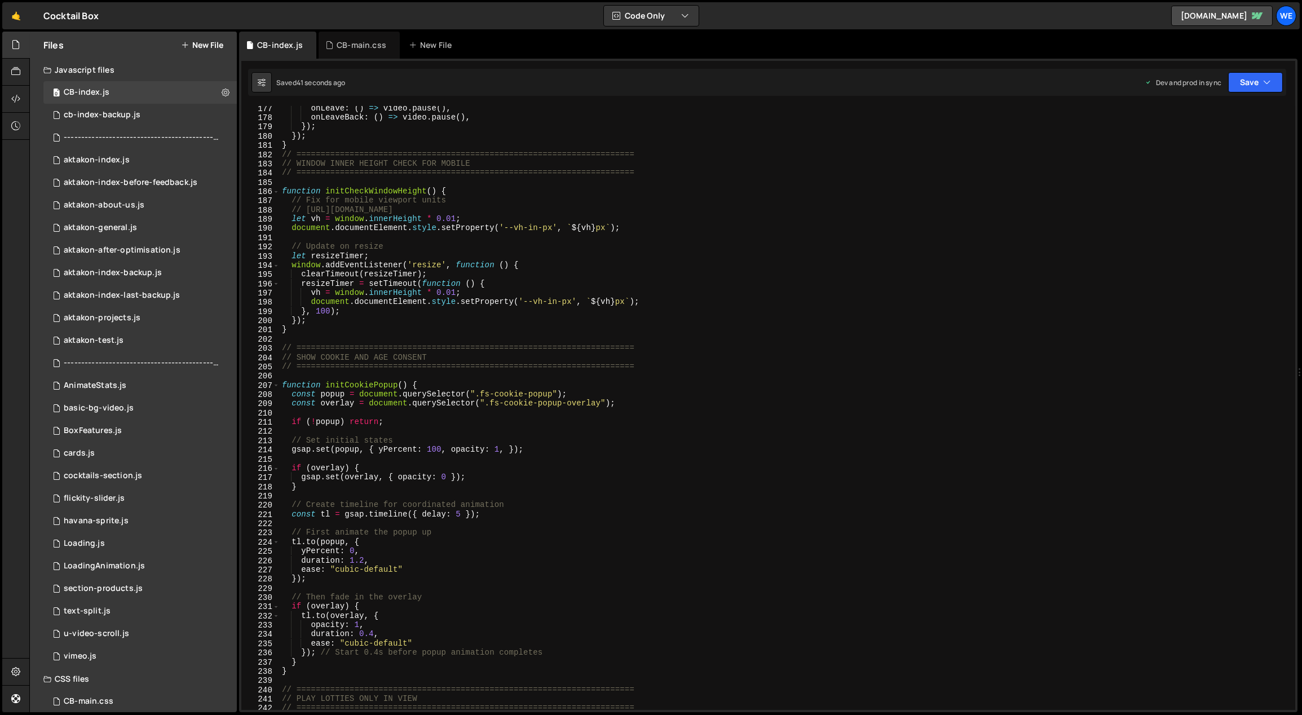
scroll to position [1644, 0]
click at [540, 440] on div "onLeave : ( ) => video . pause ( ) , onLeaveBack : ( ) => video . pause ( ) , }…" at bounding box center [786, 415] width 1012 height 623
type textarea "// Set initial states"
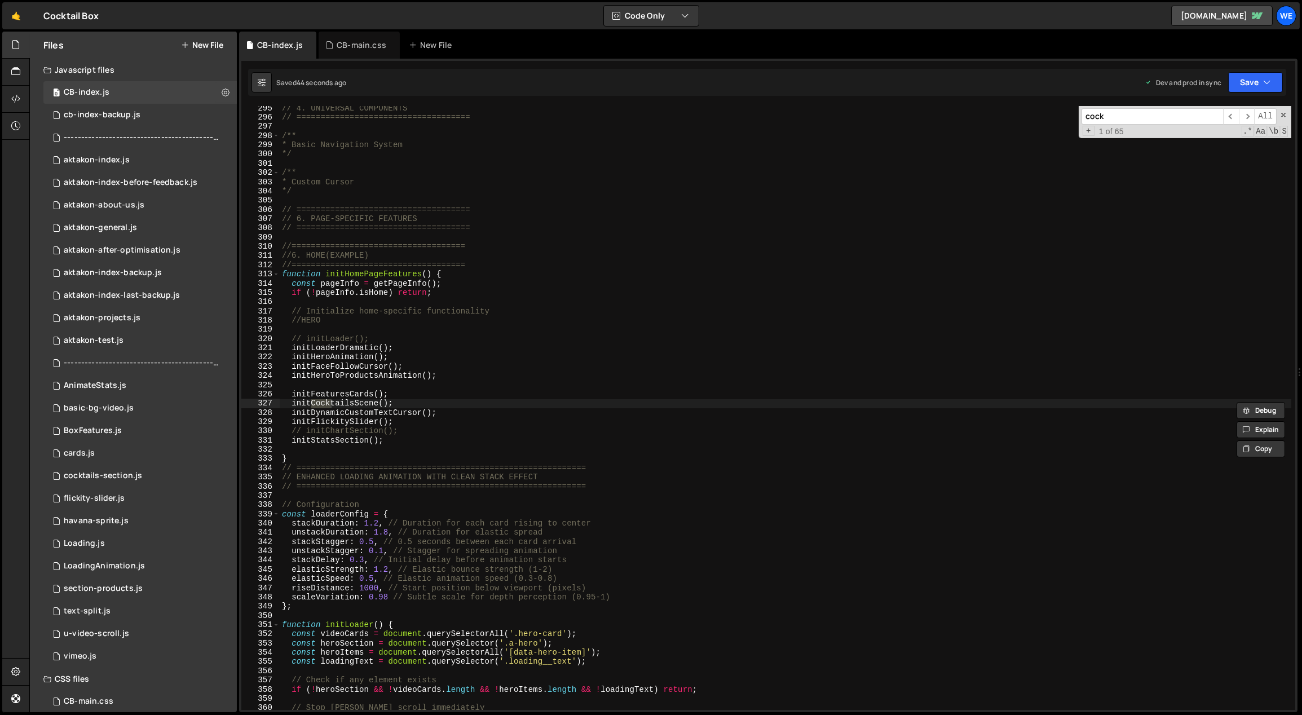
scroll to position [2733, 0]
type input "cocktailssce"
click at [1250, 109] on span "​" at bounding box center [1247, 116] width 16 height 16
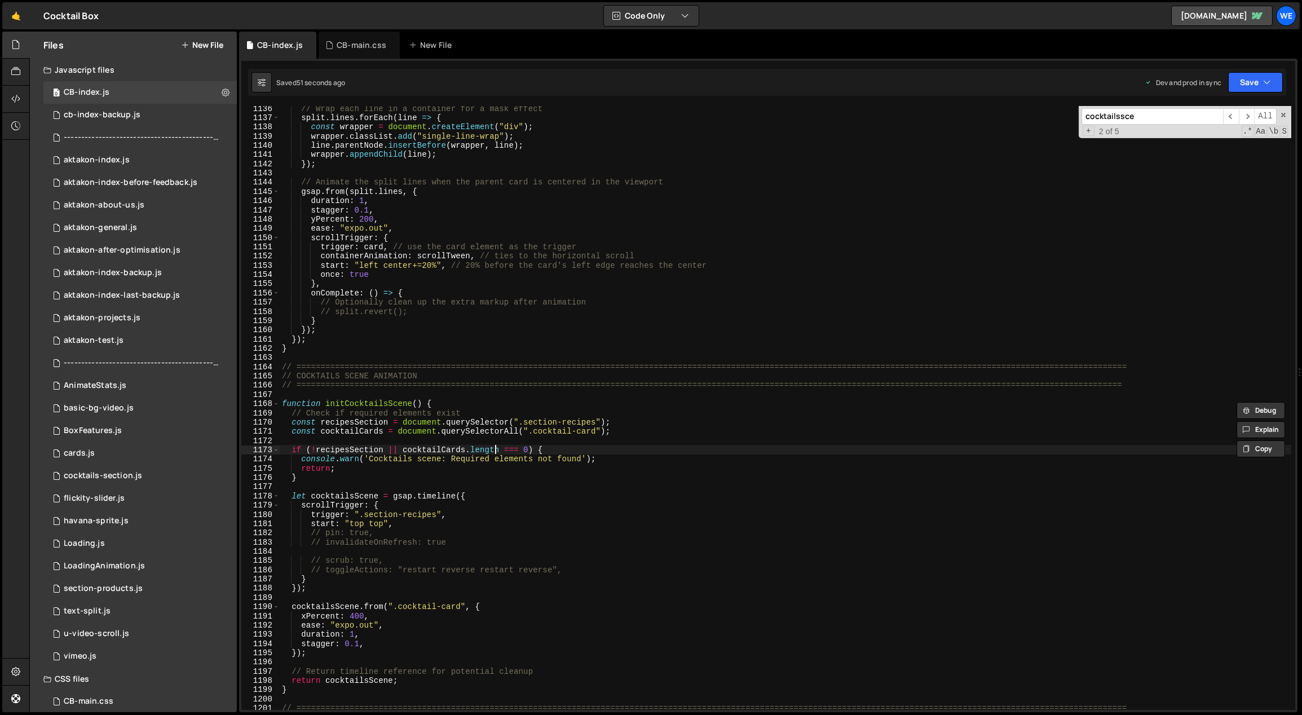
click at [493, 448] on div "// Wrap each line in a container for a mask effect split . lines . forEach ( li…" at bounding box center [786, 415] width 1012 height 623
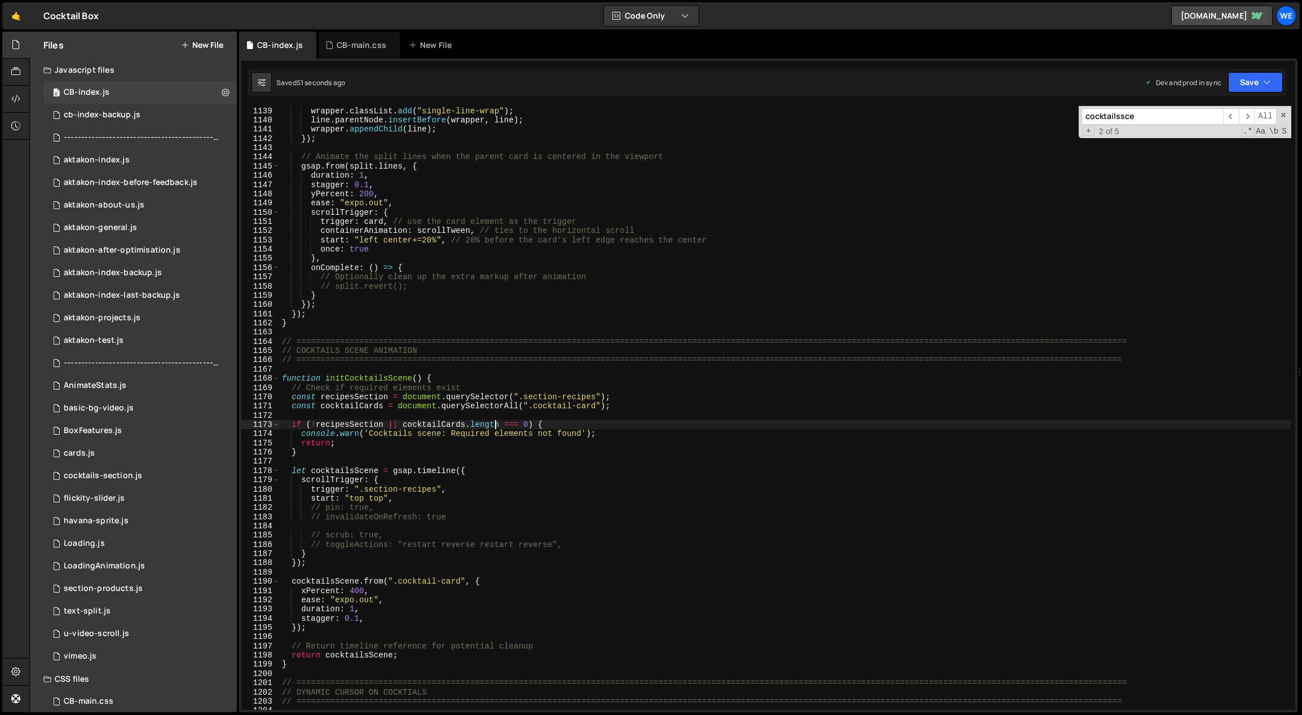
scroll to position [10520, 0]
click at [351, 586] on div "const wrapper = document . createElement ( "div" ) ; wrapper . classList . add …" at bounding box center [786, 408] width 1012 height 623
click at [376, 499] on div "const wrapper = document . createElement ( "div" ) ; wrapper . classList . add …" at bounding box center [786, 408] width 1012 height 623
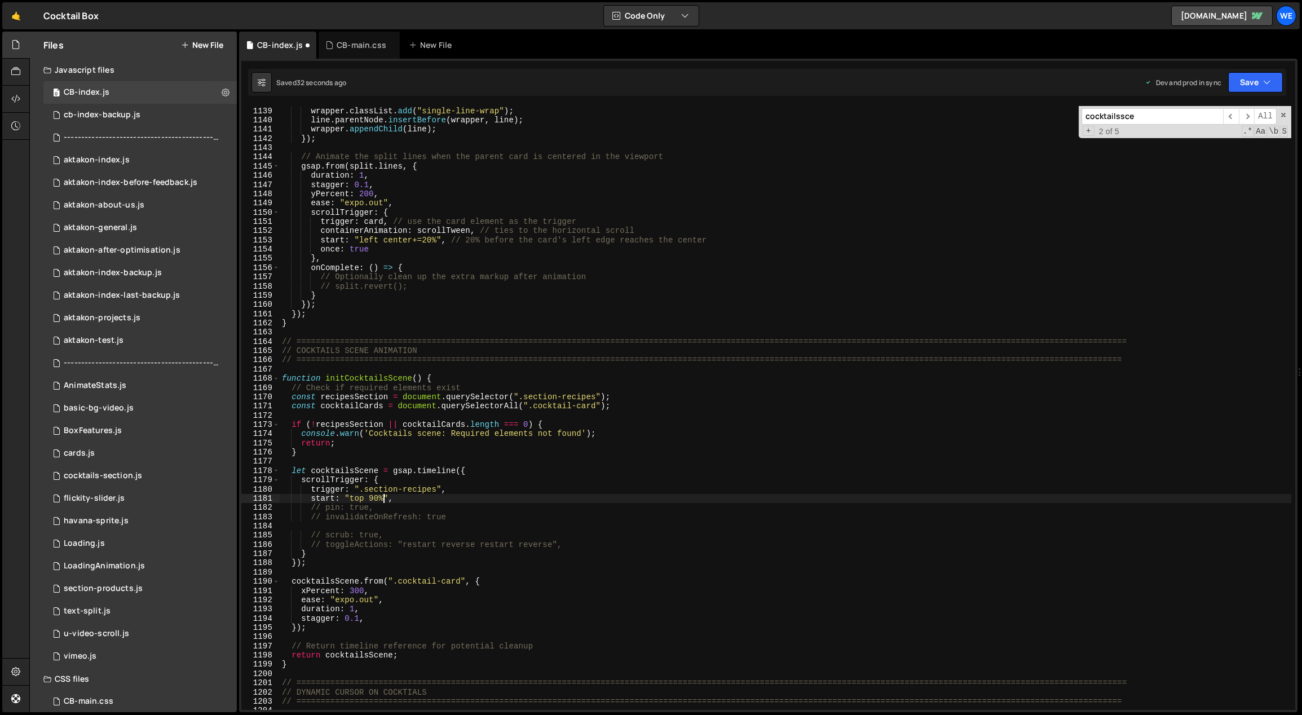
scroll to position [0, 6]
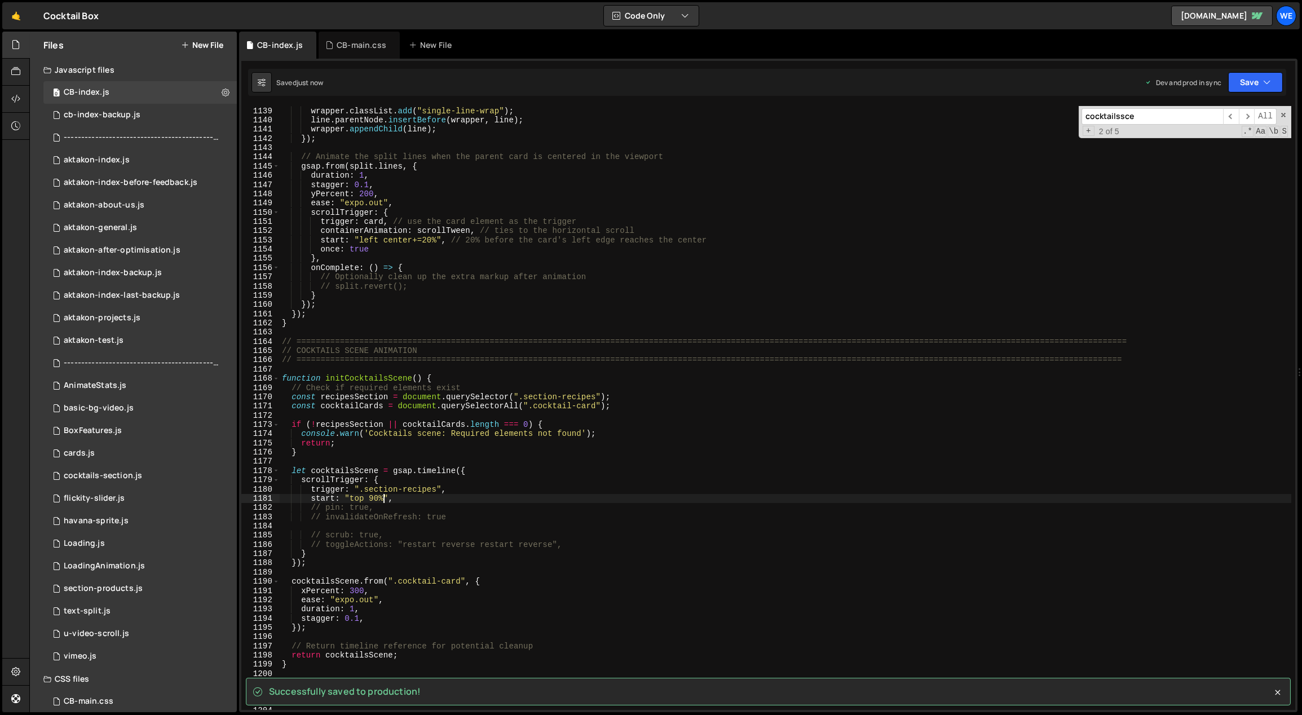
type textarea "start: "top 90%","
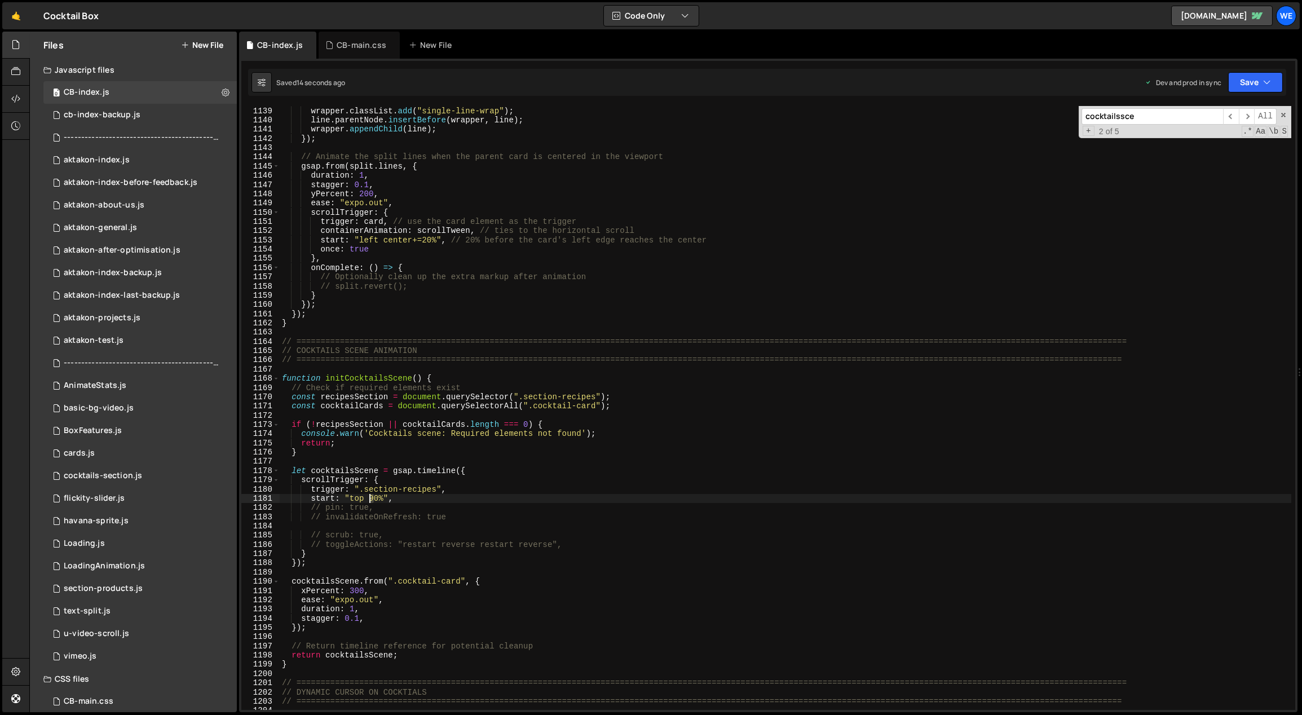
drag, startPoint x: 376, startPoint y: 497, endPoint x: 369, endPoint y: 497, distance: 6.2
click at [369, 497] on div "const wrapper = document . createElement ( "div" ) ; wrapper . classList . add …" at bounding box center [786, 408] width 1012 height 623
click at [411, 500] on div "const wrapper = document . createElement ( "div" ) ; wrapper . classList . add …" at bounding box center [786, 408] width 1012 height 623
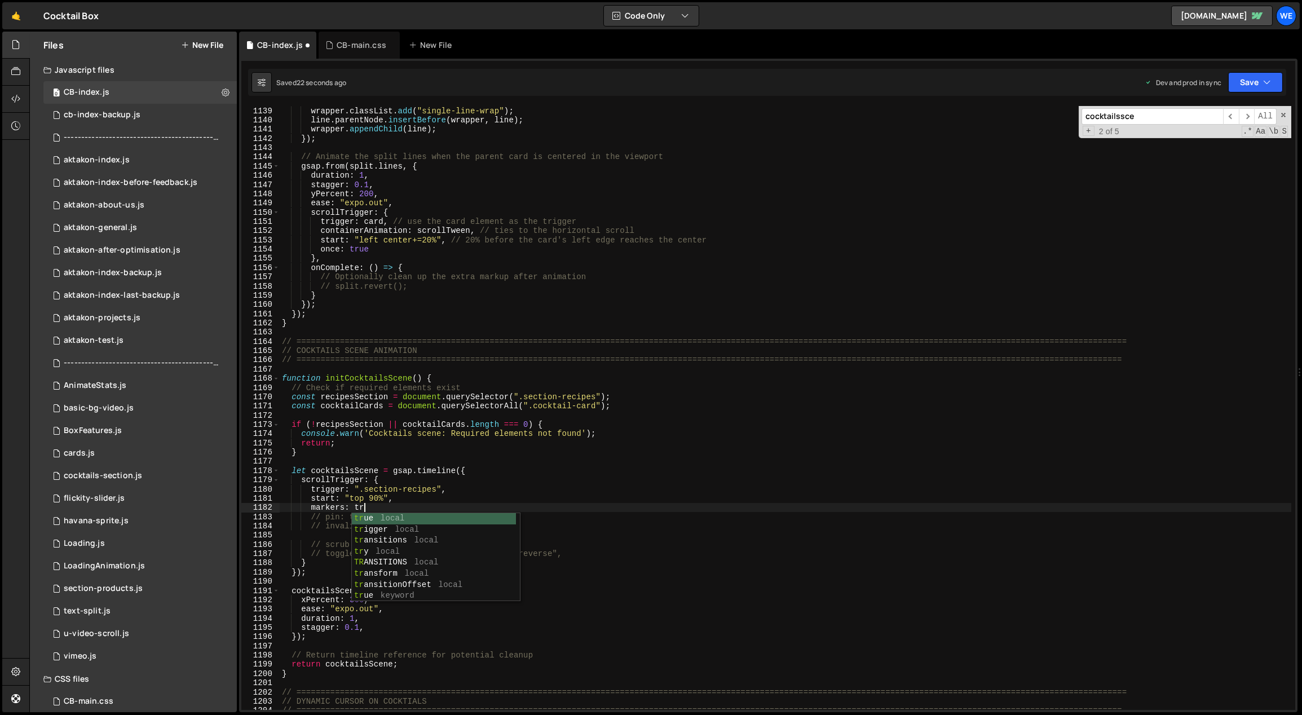
scroll to position [0, 6]
click at [369, 495] on div "const wrapper = document . createElement ( "div" ) ; wrapper . classList . add …" at bounding box center [786, 408] width 1012 height 623
click at [370, 495] on div "const wrapper = document . createElement ( "div" ) ; wrapper . classList . add …" at bounding box center [786, 408] width 1012 height 623
click at [370, 497] on div "const wrapper = document . createElement ( "div" ) ; wrapper . classList . add …" at bounding box center [786, 408] width 1012 height 623
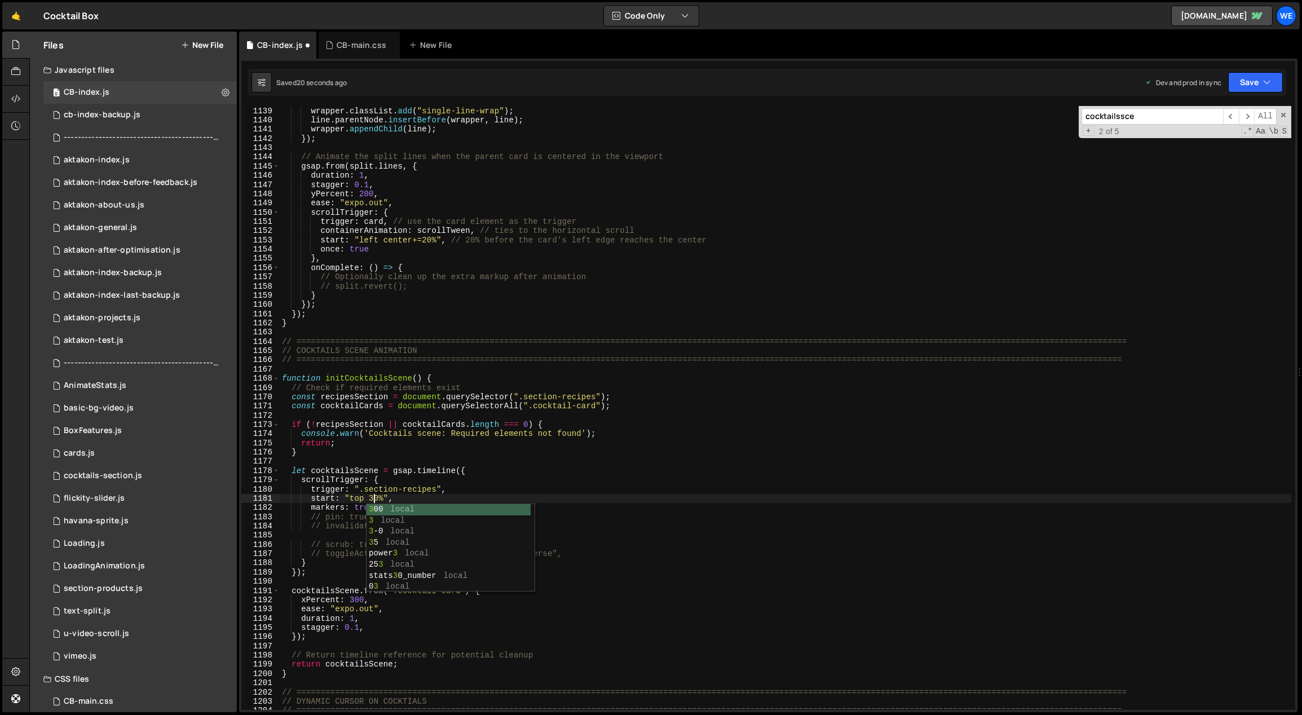
click at [380, 493] on div "const wrapper = document . createElement ( "div" ) ; wrapper . classList . add …" at bounding box center [786, 408] width 1012 height 623
drag, startPoint x: 377, startPoint y: 497, endPoint x: 371, endPoint y: 497, distance: 5.7
click at [371, 497] on div "const wrapper = document . createElement ( "div" ) ; wrapper . classList . add …" at bounding box center [786, 408] width 1012 height 623
click at [400, 495] on div "const wrapper = document . createElement ( "div" ) ; wrapper . classList . add …" at bounding box center [786, 408] width 1012 height 623
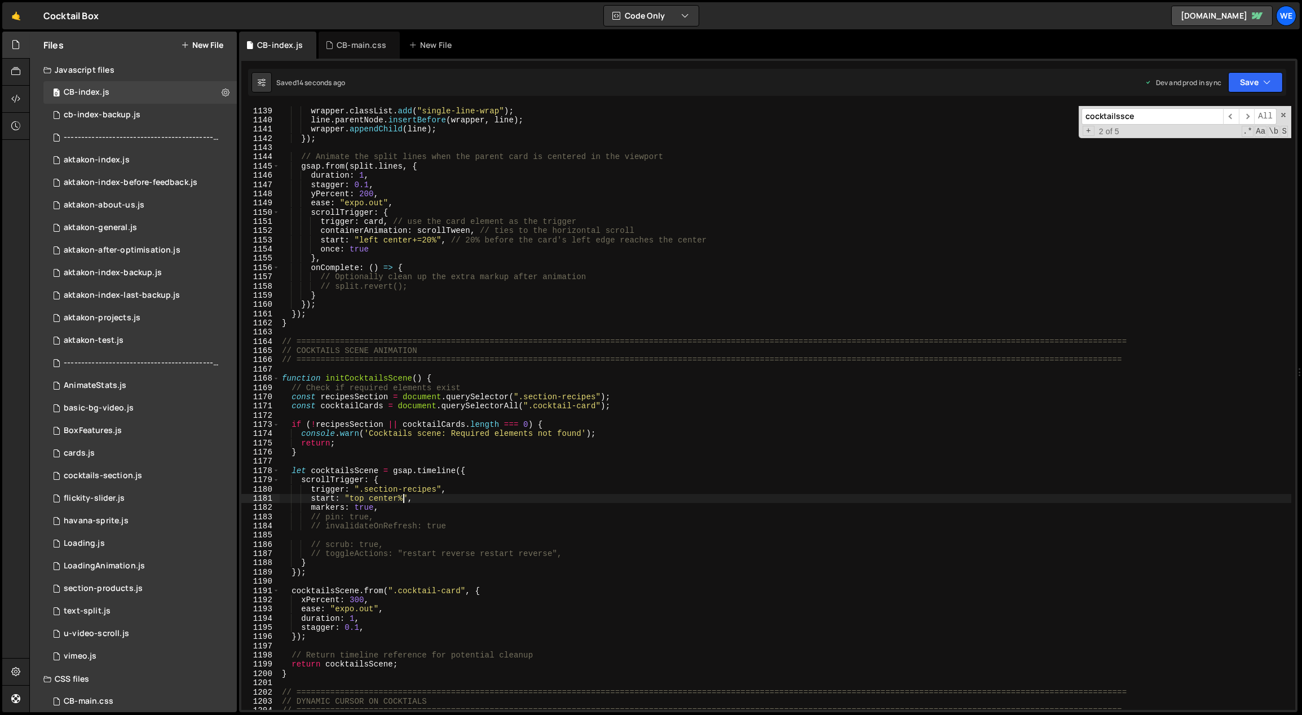
click at [403, 499] on div "const wrapper = document . createElement ( "div" ) ; wrapper . classList . add …" at bounding box center [786, 408] width 1012 height 623
click at [354, 619] on div "const wrapper = document . createElement ( "div" ) ; wrapper . classList . add …" at bounding box center [786, 408] width 1012 height 623
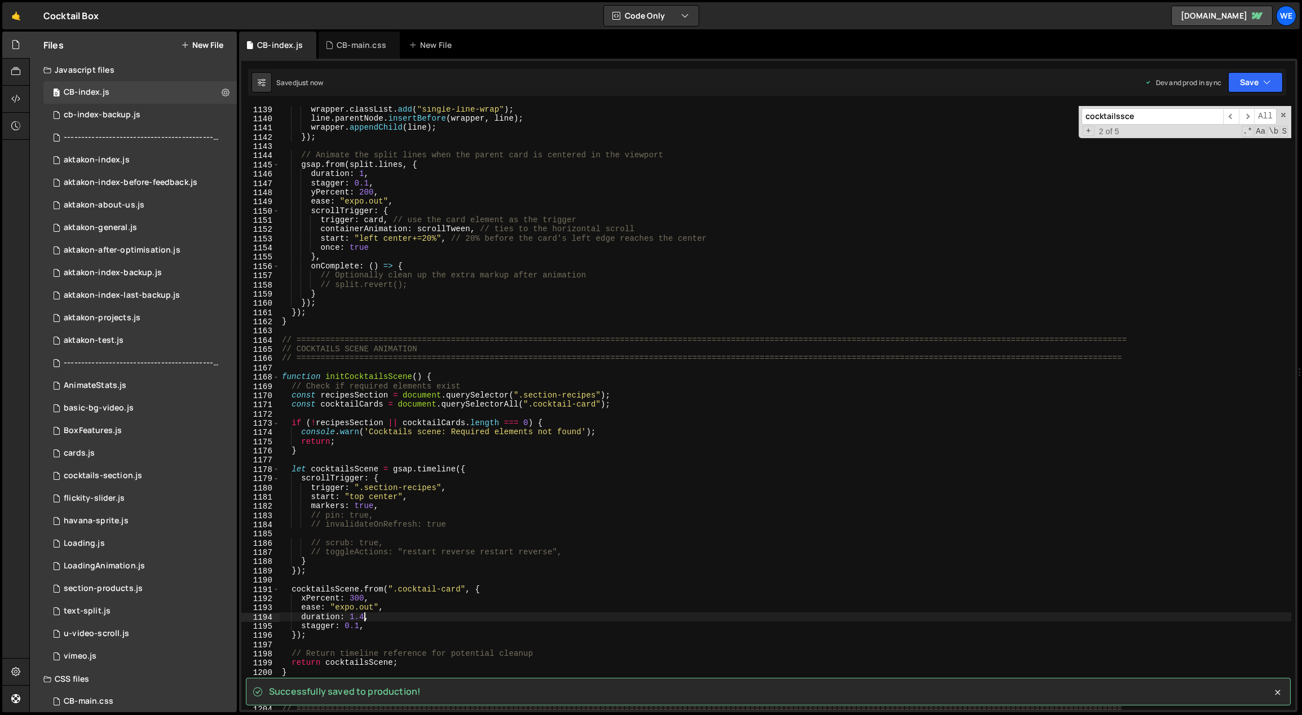
scroll to position [10521, 0]
click at [355, 627] on div "wrapper . classList . add ( "single-line-wrap" ) ; line . parentNode . insertBe…" at bounding box center [786, 416] width 1012 height 623
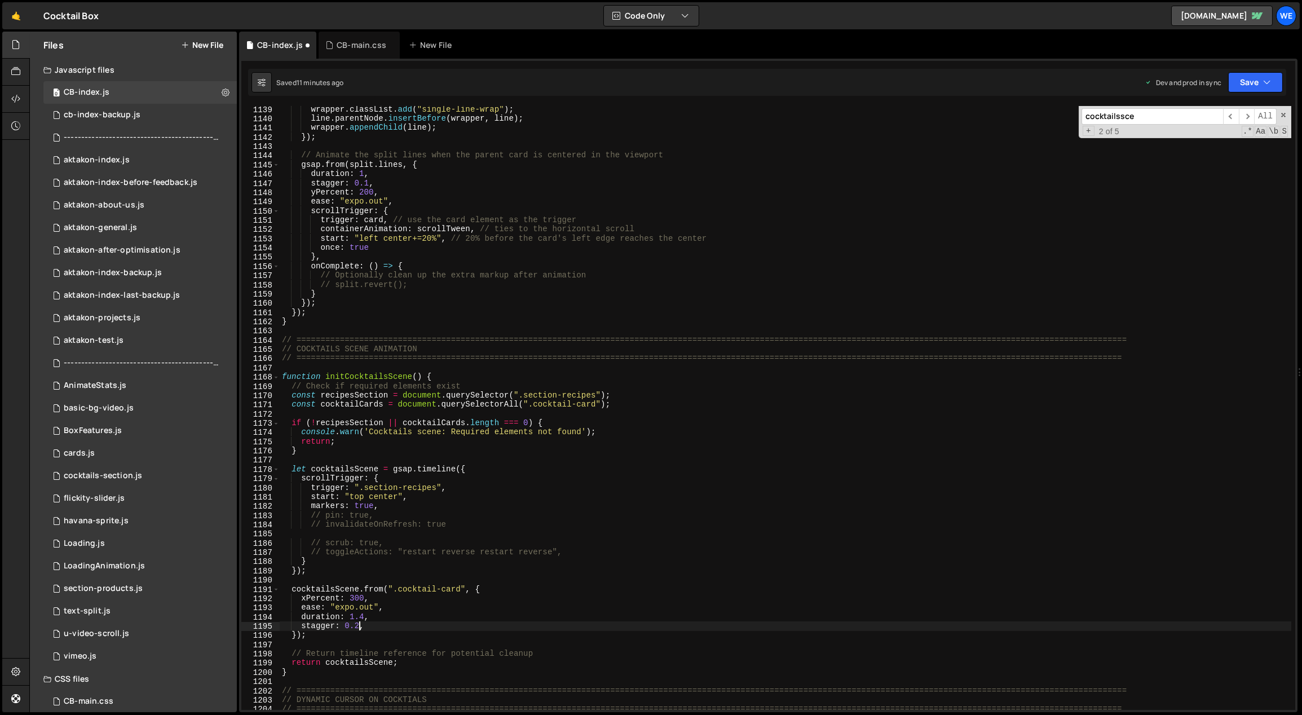
click at [852, 503] on div "wrapper . classList . add ( "single-line-wrap" ) ; line . parentNode . insertBe…" at bounding box center [786, 416] width 1012 height 623
type textarea "markers: true,"
click at [1282, 113] on span at bounding box center [1284, 115] width 8 height 8
